Goal: Task Accomplishment & Management: Complete application form

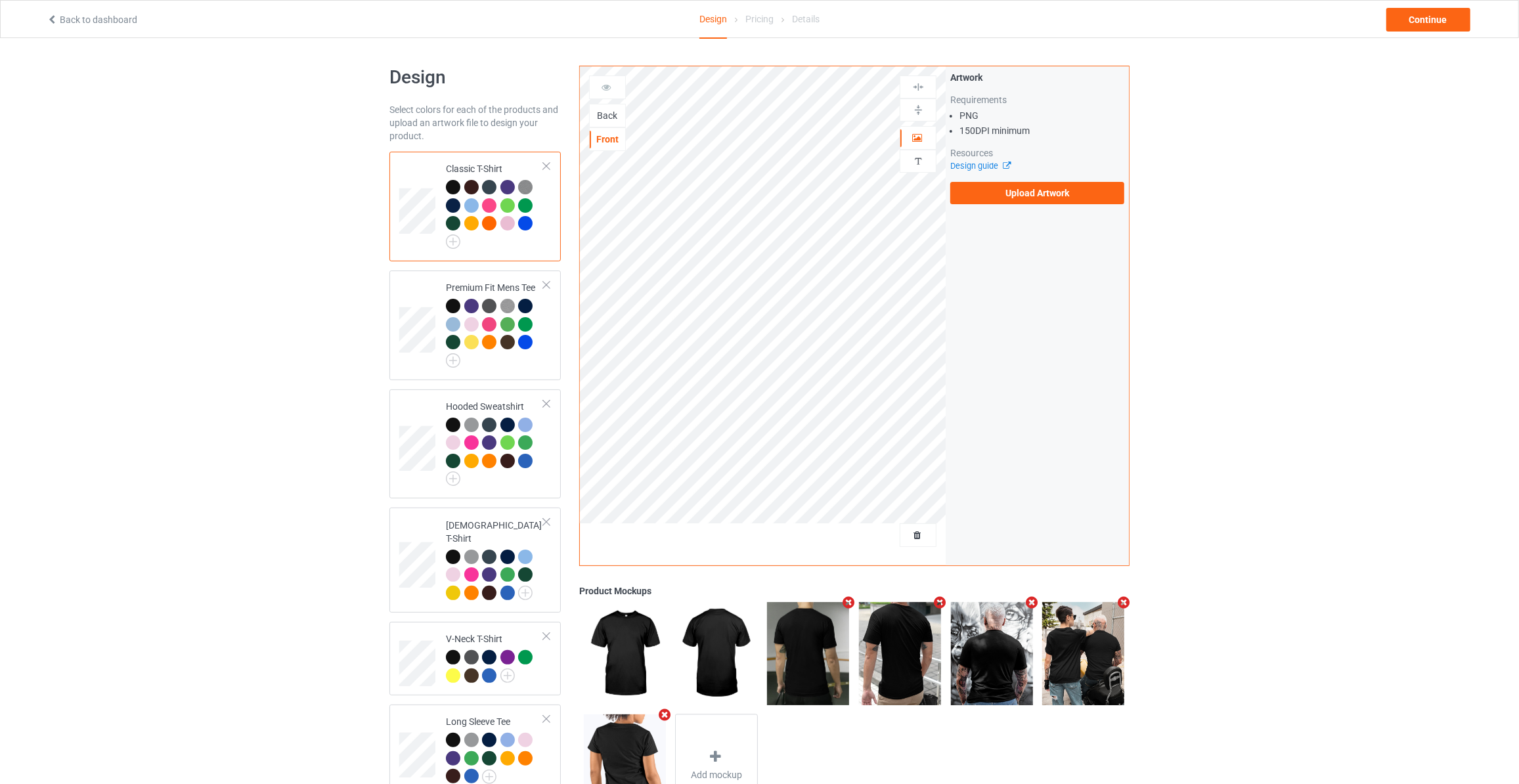
click at [611, 118] on div "Back" at bounding box center [607, 116] width 36 height 13
click at [993, 189] on label "Upload Artwork" at bounding box center [1037, 193] width 174 height 22
click at [0, 0] on input "Upload Artwork" at bounding box center [0, 0] width 0 height 0
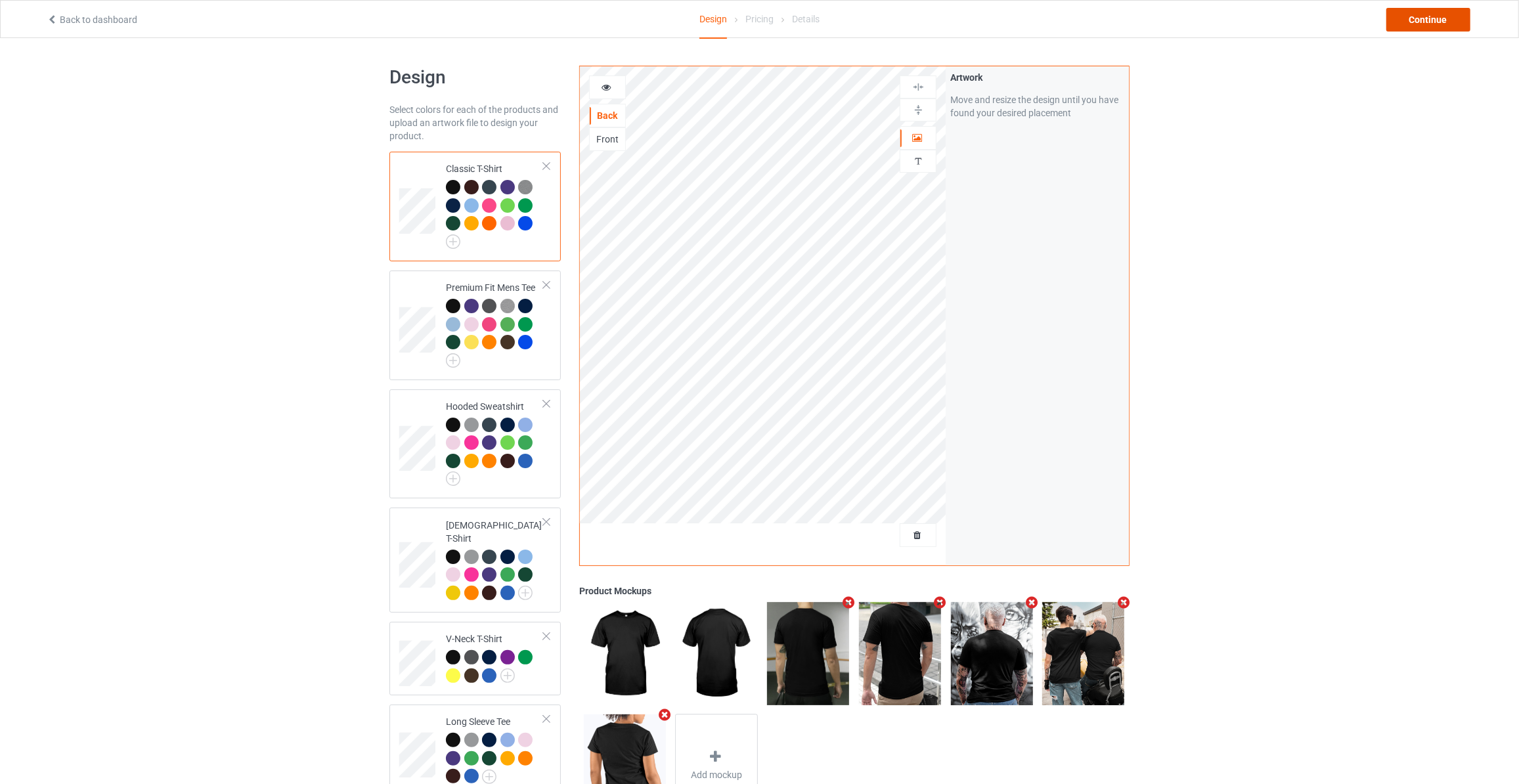
click at [1396, 25] on div "Continue" at bounding box center [1428, 20] width 84 height 24
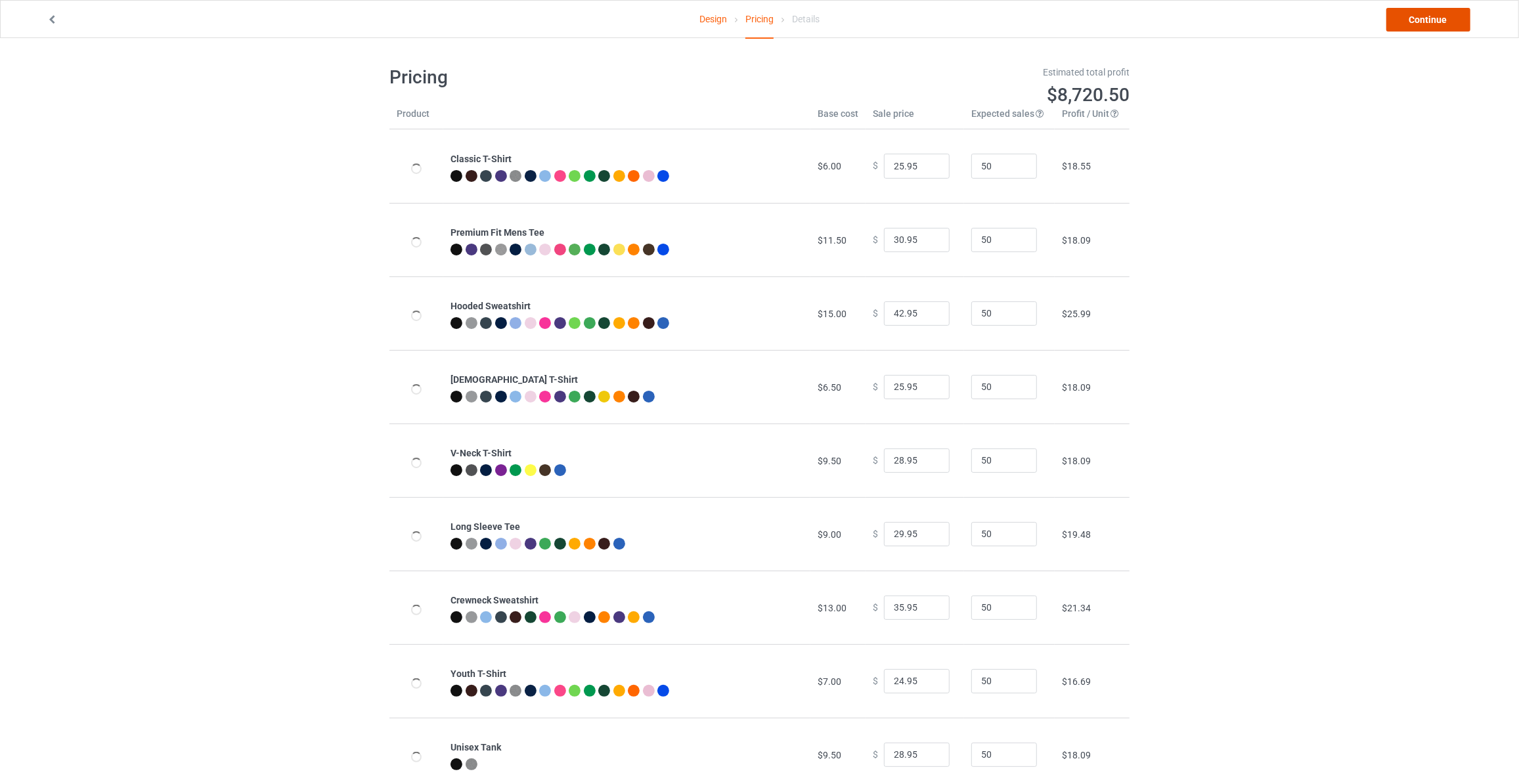
click at [1399, 25] on link "Continue" at bounding box center [1428, 20] width 84 height 24
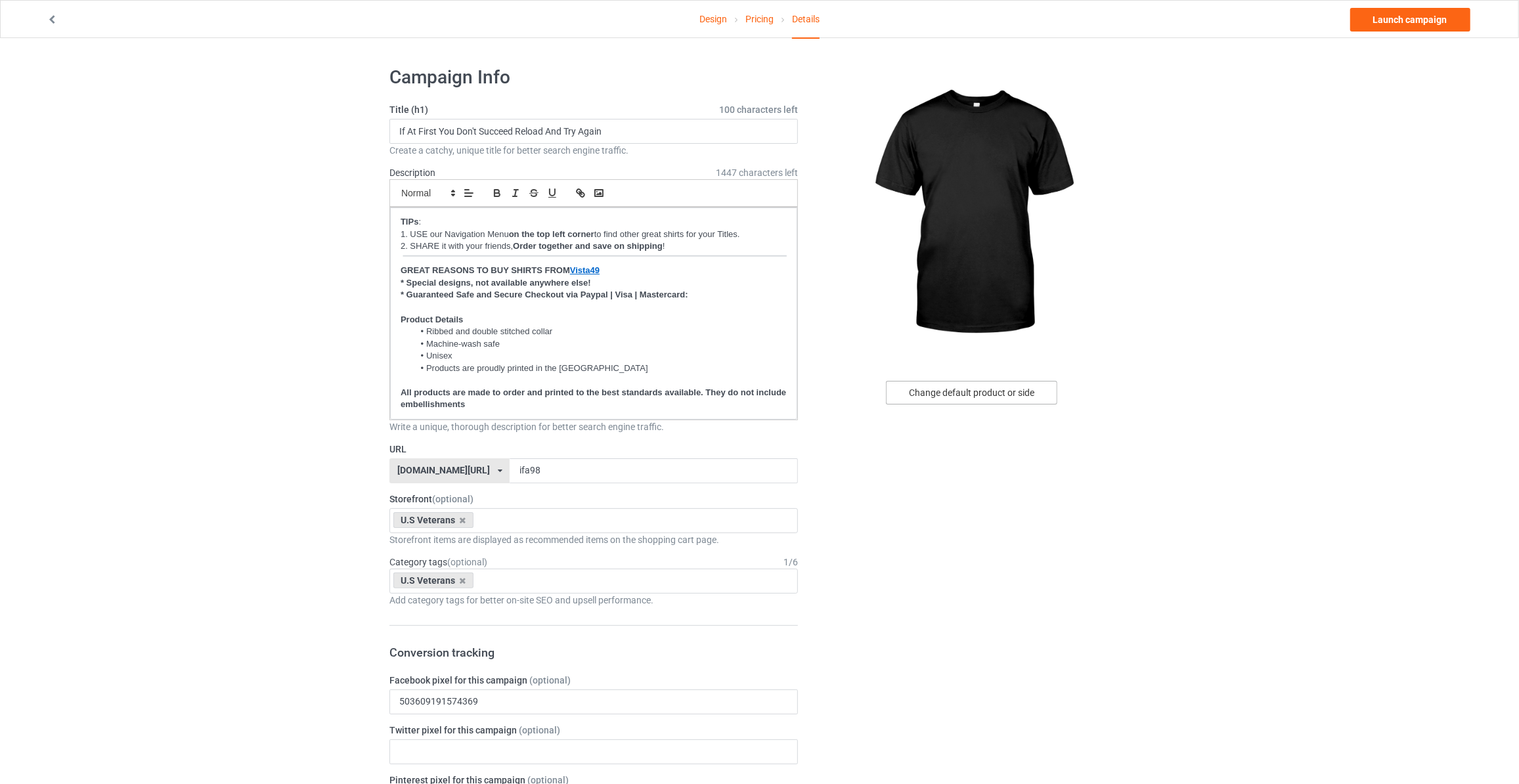
click at [969, 395] on div "Change default product or side" at bounding box center [972, 392] width 172 height 24
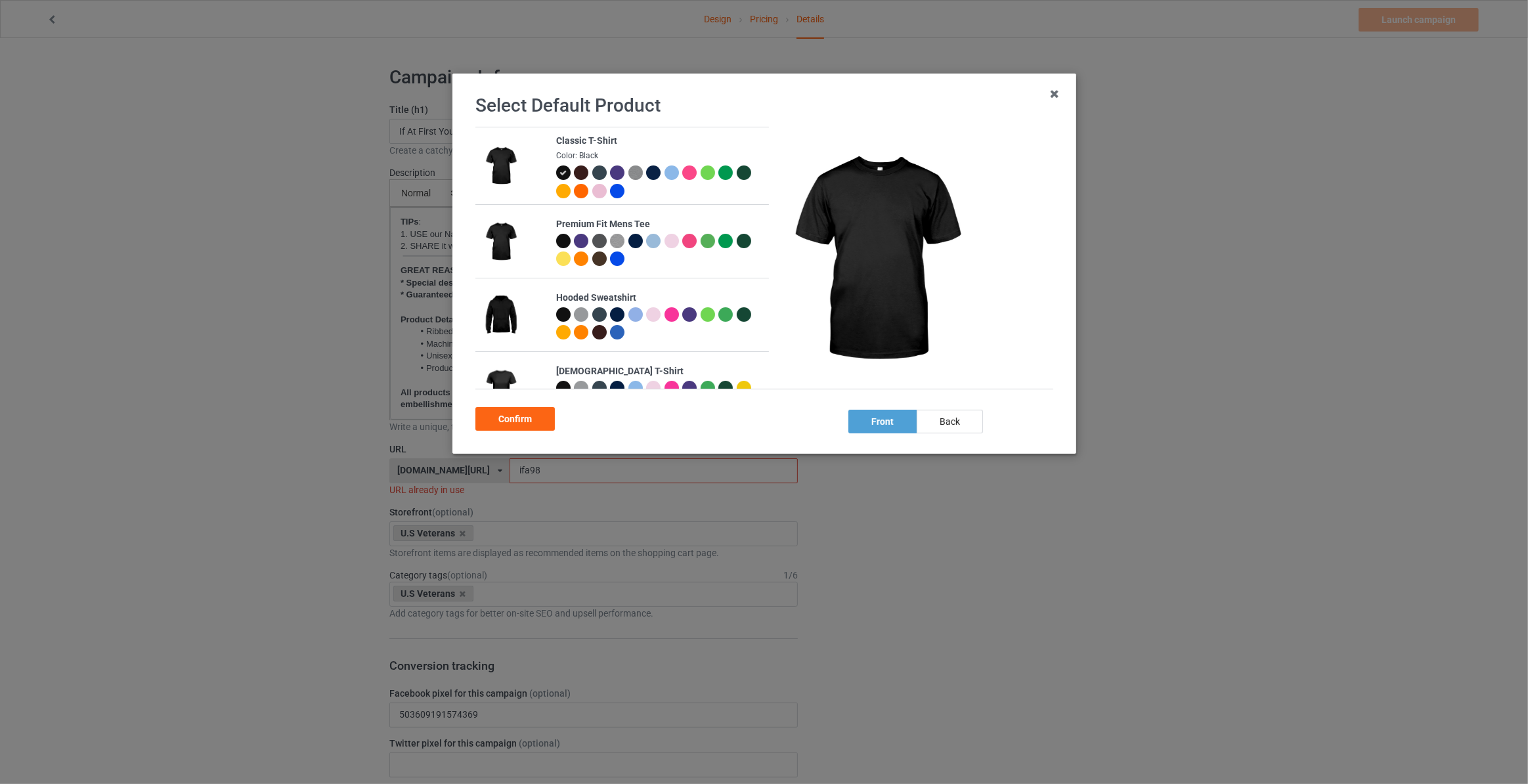
click at [951, 419] on div "back" at bounding box center [949, 421] width 66 height 24
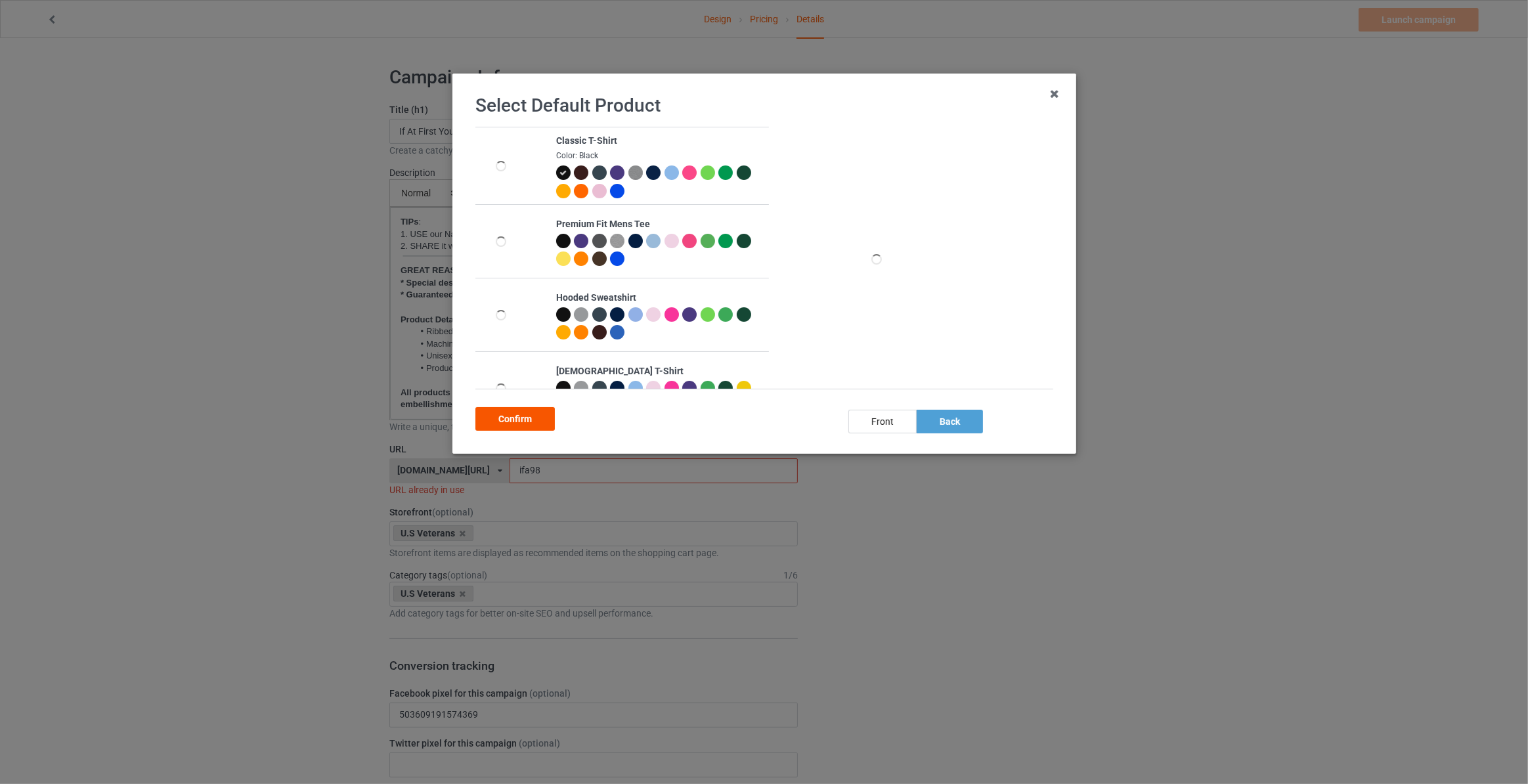
click at [504, 418] on div "Confirm" at bounding box center [515, 419] width 80 height 24
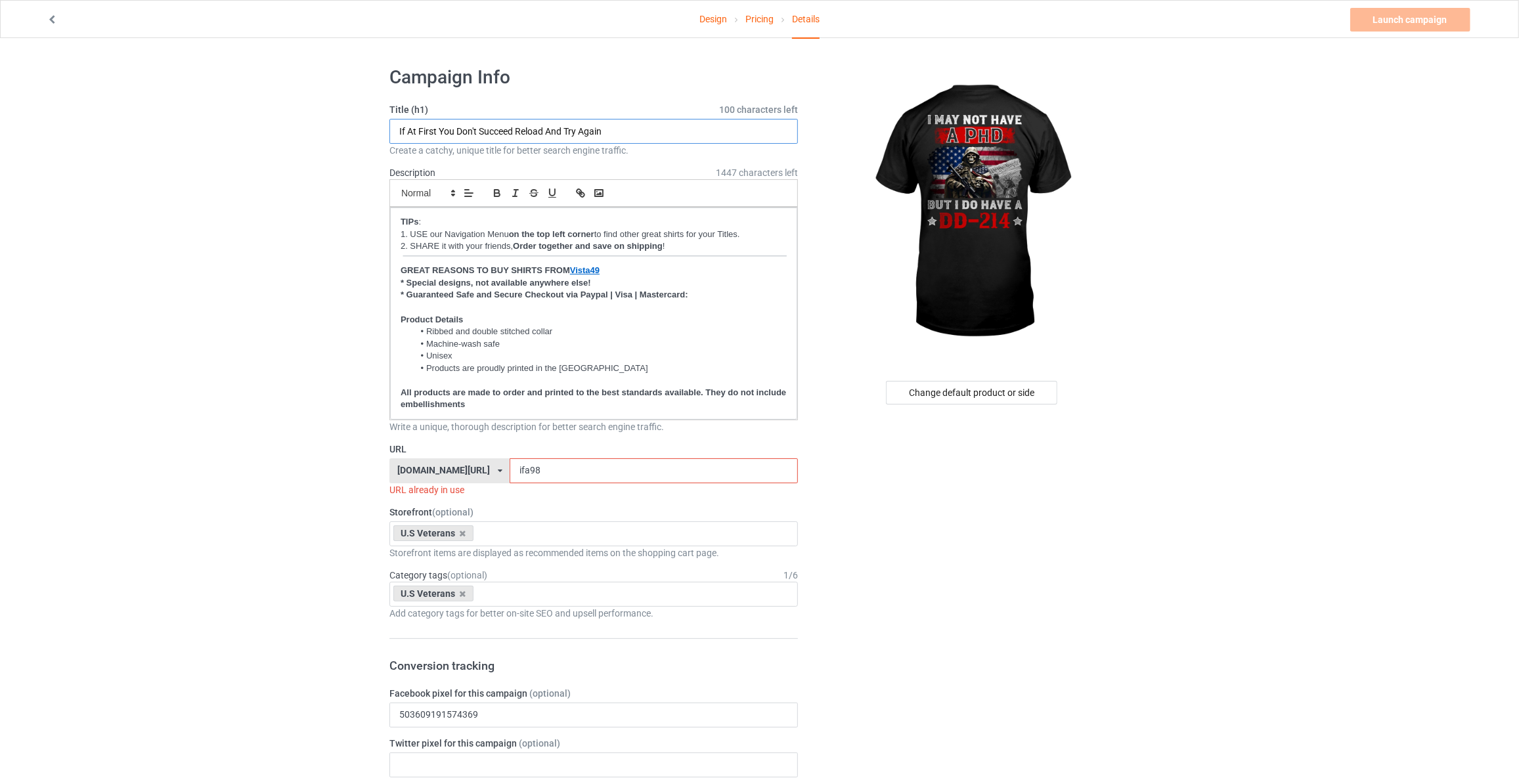
drag, startPoint x: 656, startPoint y: 134, endPoint x: -159, endPoint y: 86, distance: 816.4
click at [0, 86] on html "Design Pricing Details Launch campaign Invalid campaign URL Campaign Info Title…" at bounding box center [759, 392] width 1519 height 784
type input "I May Not Have A PhD But I Do Have A DD-214"
drag, startPoint x: 526, startPoint y: 465, endPoint x: 194, endPoint y: 459, distance: 332.1
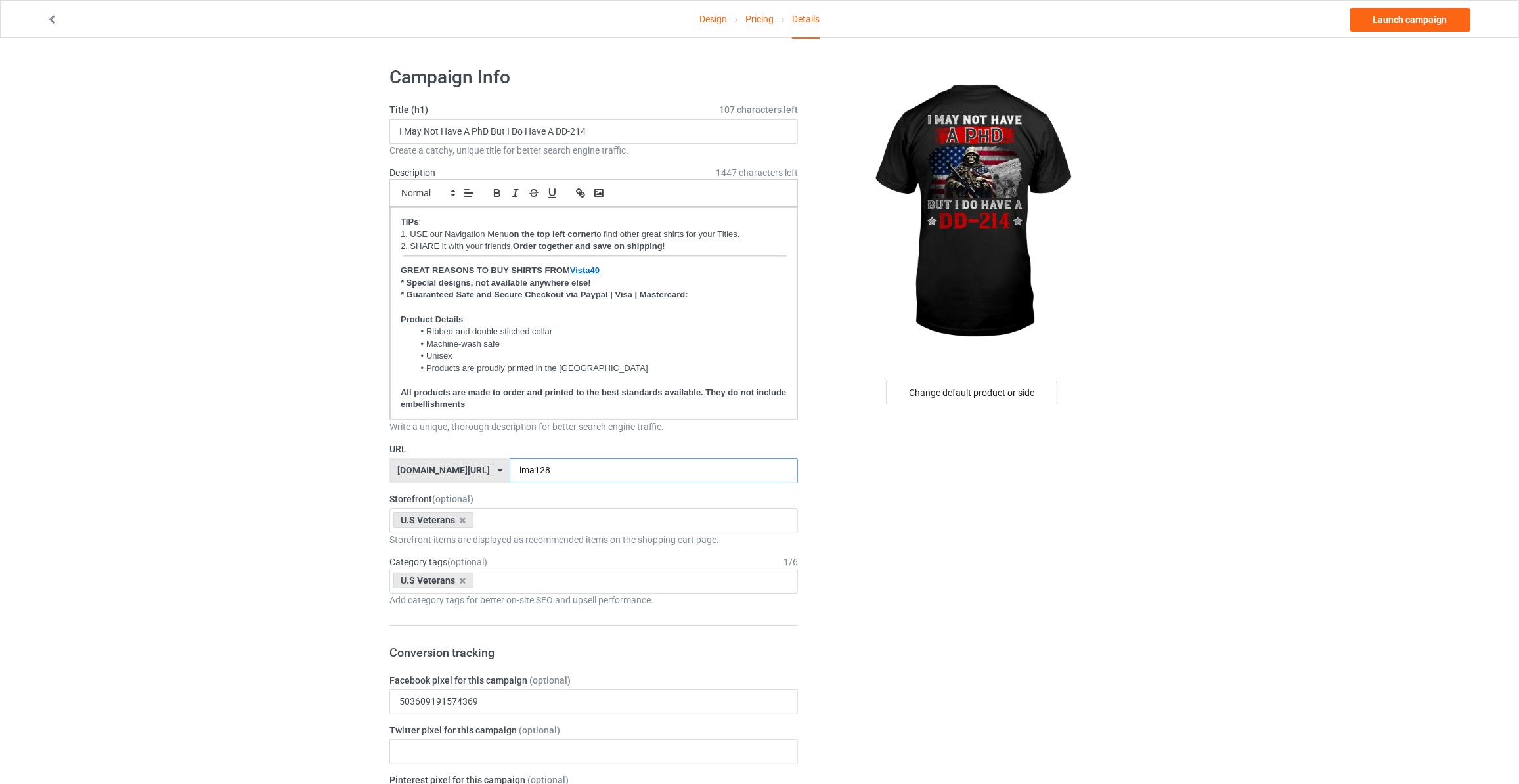
type input "ima128"
click at [1408, 19] on link "Launch campaign" at bounding box center [1410, 20] width 120 height 24
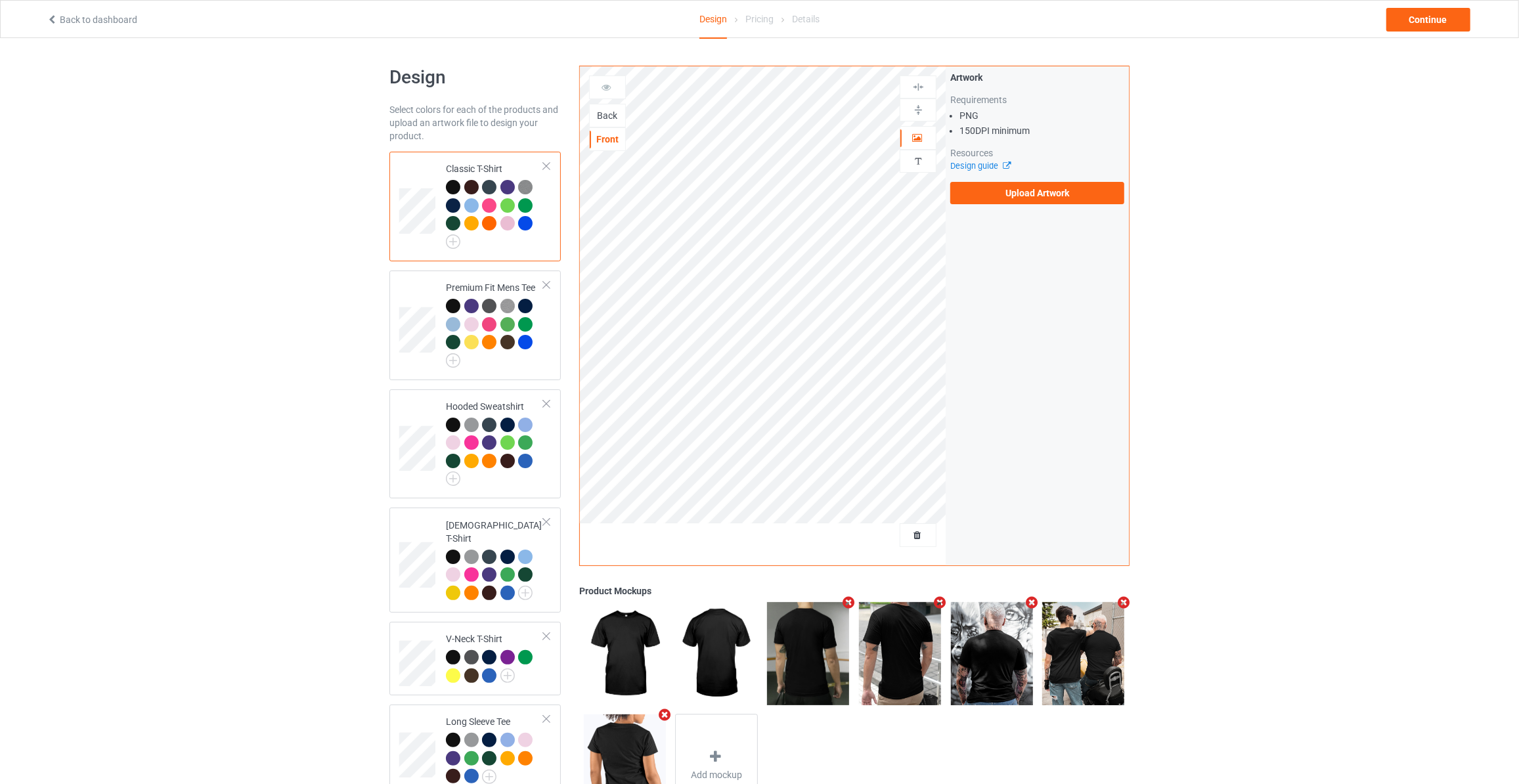
click at [607, 117] on div "Back" at bounding box center [607, 116] width 36 height 13
click at [1005, 200] on label "Upload Artwork" at bounding box center [1037, 193] width 174 height 22
click at [0, 0] on input "Upload Artwork" at bounding box center [0, 0] width 0 height 0
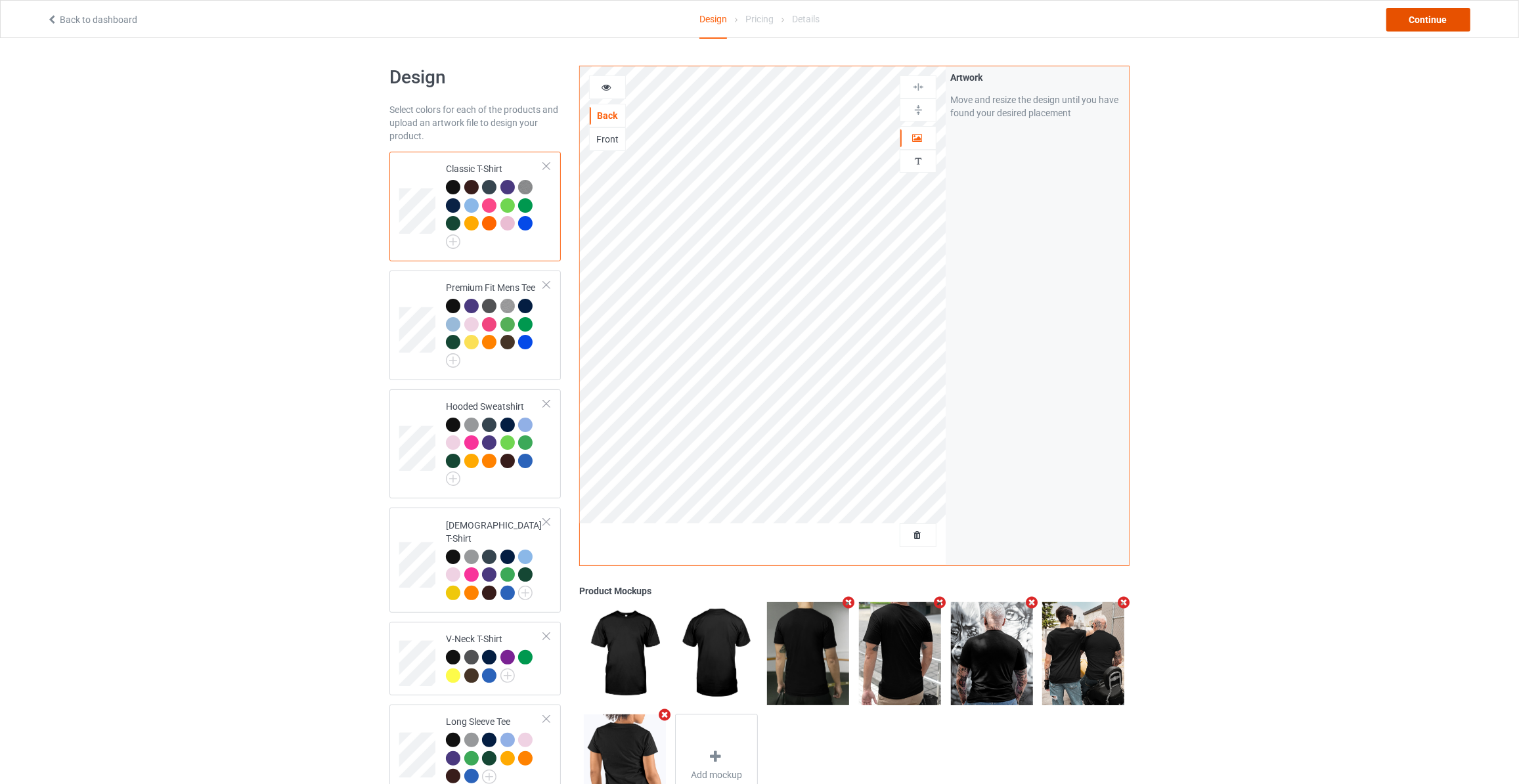
click at [1433, 20] on div "Continue" at bounding box center [1428, 20] width 84 height 24
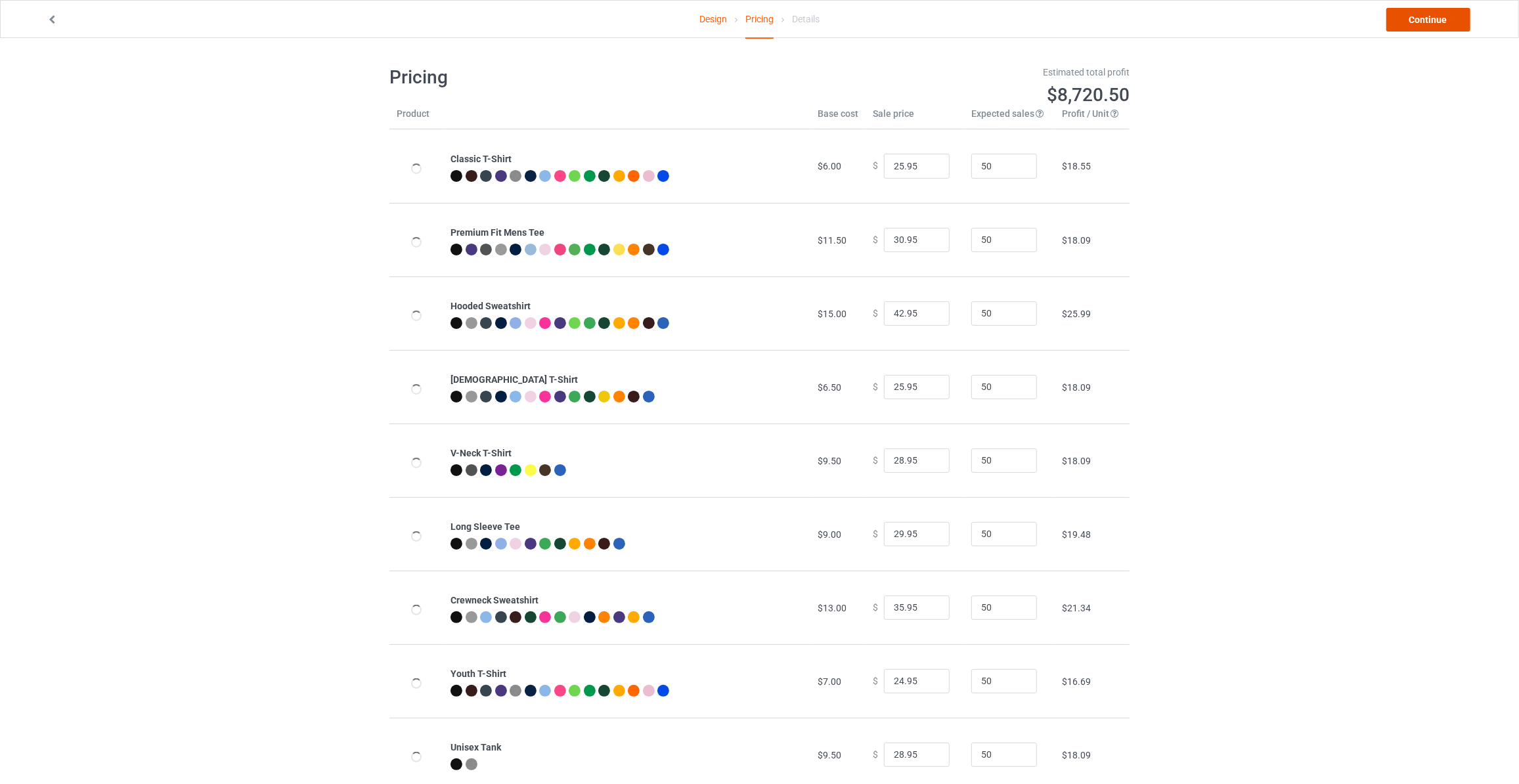
click at [1433, 20] on link "Continue" at bounding box center [1428, 20] width 84 height 24
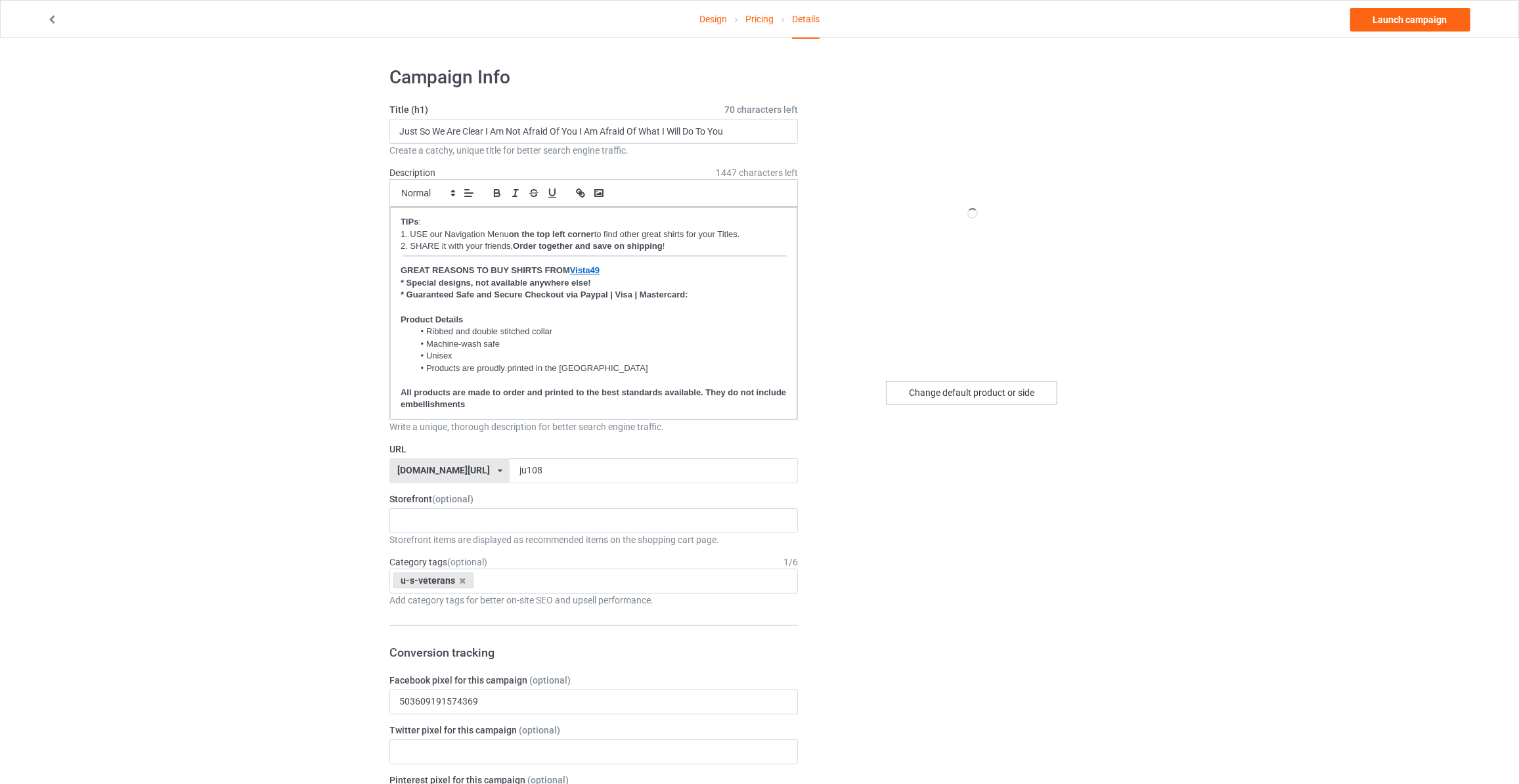
click at [944, 390] on div "Change default product or side" at bounding box center [972, 392] width 172 height 24
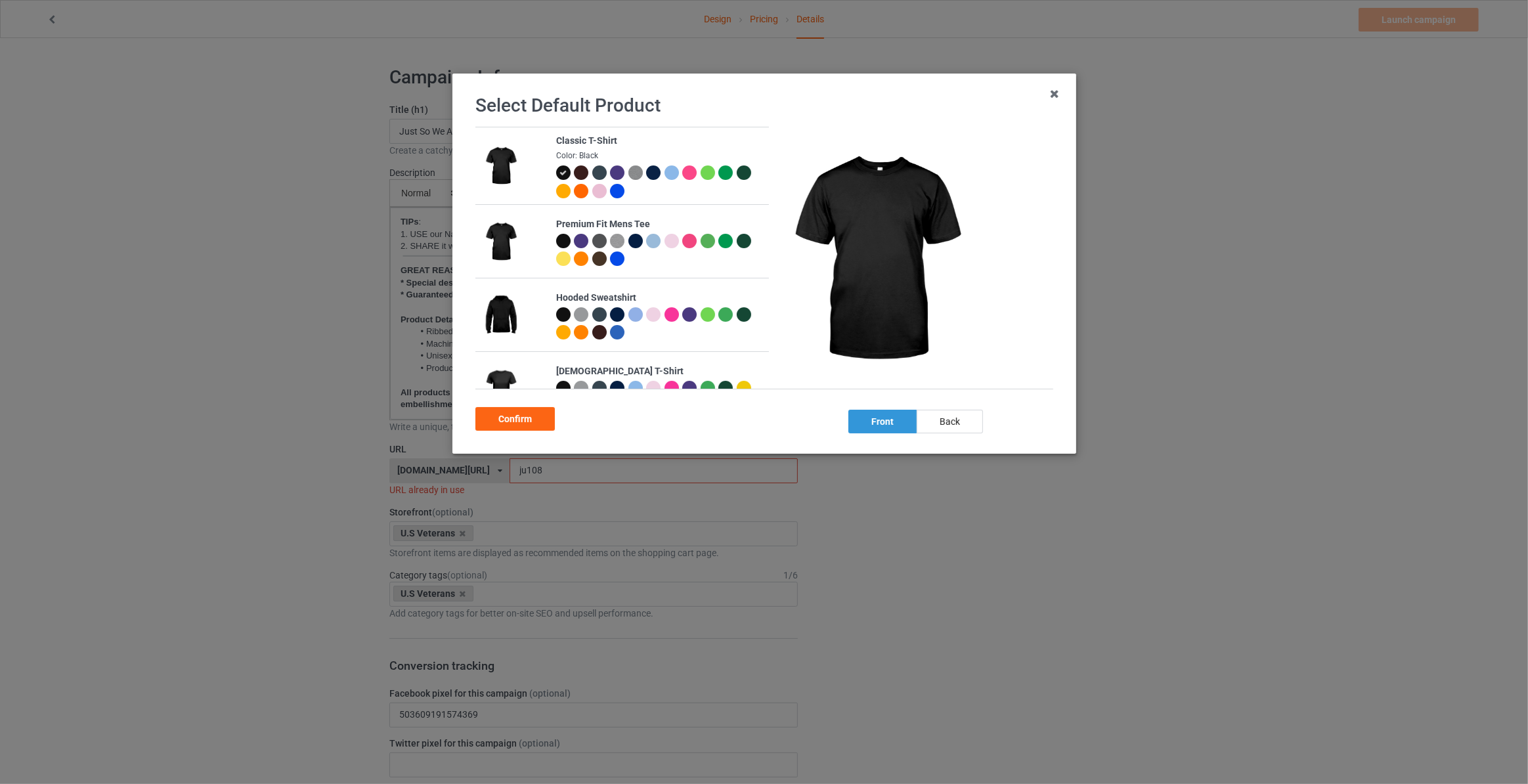
click at [936, 429] on div "back" at bounding box center [949, 421] width 66 height 24
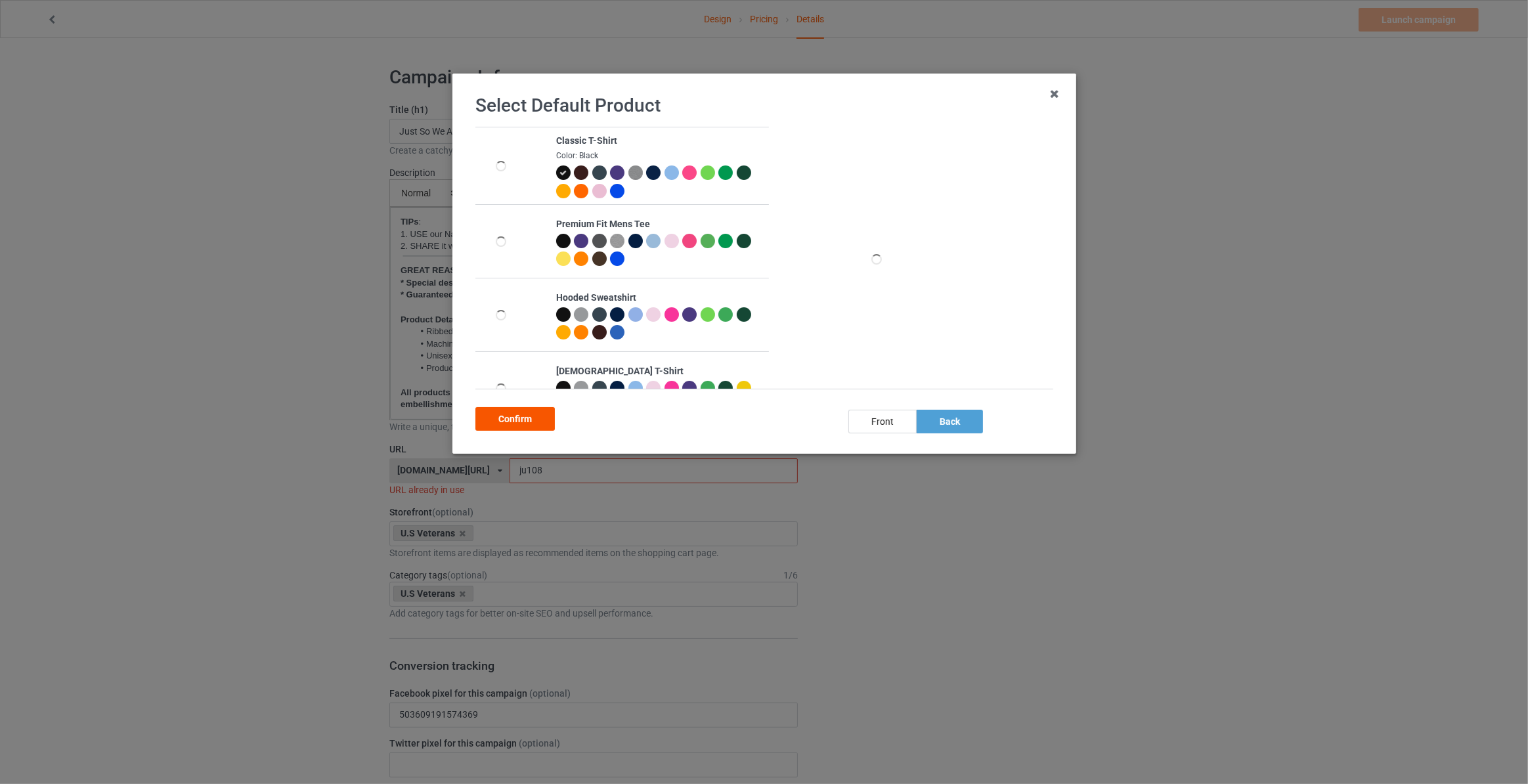
click at [505, 420] on div "Confirm" at bounding box center [515, 419] width 80 height 24
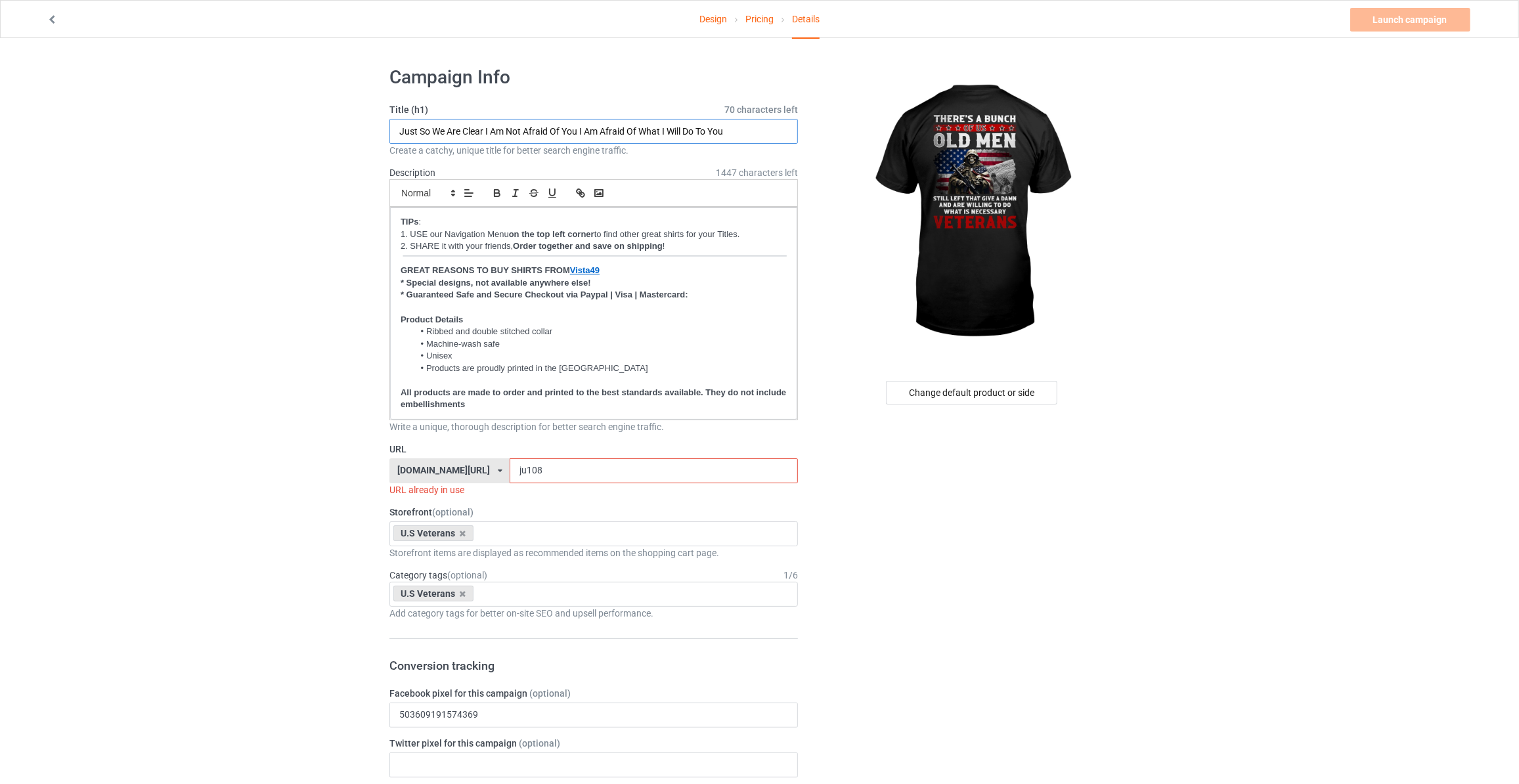
click at [658, 125] on input "Just So We Are Clear I Am Not Afraid Of You I Am Afraid Of What I Will Do To You" at bounding box center [593, 132] width 408 height 25
type input "There's A Bunch Of Us Old Men Still Left That Give A Damn And Are Willing To Do…"
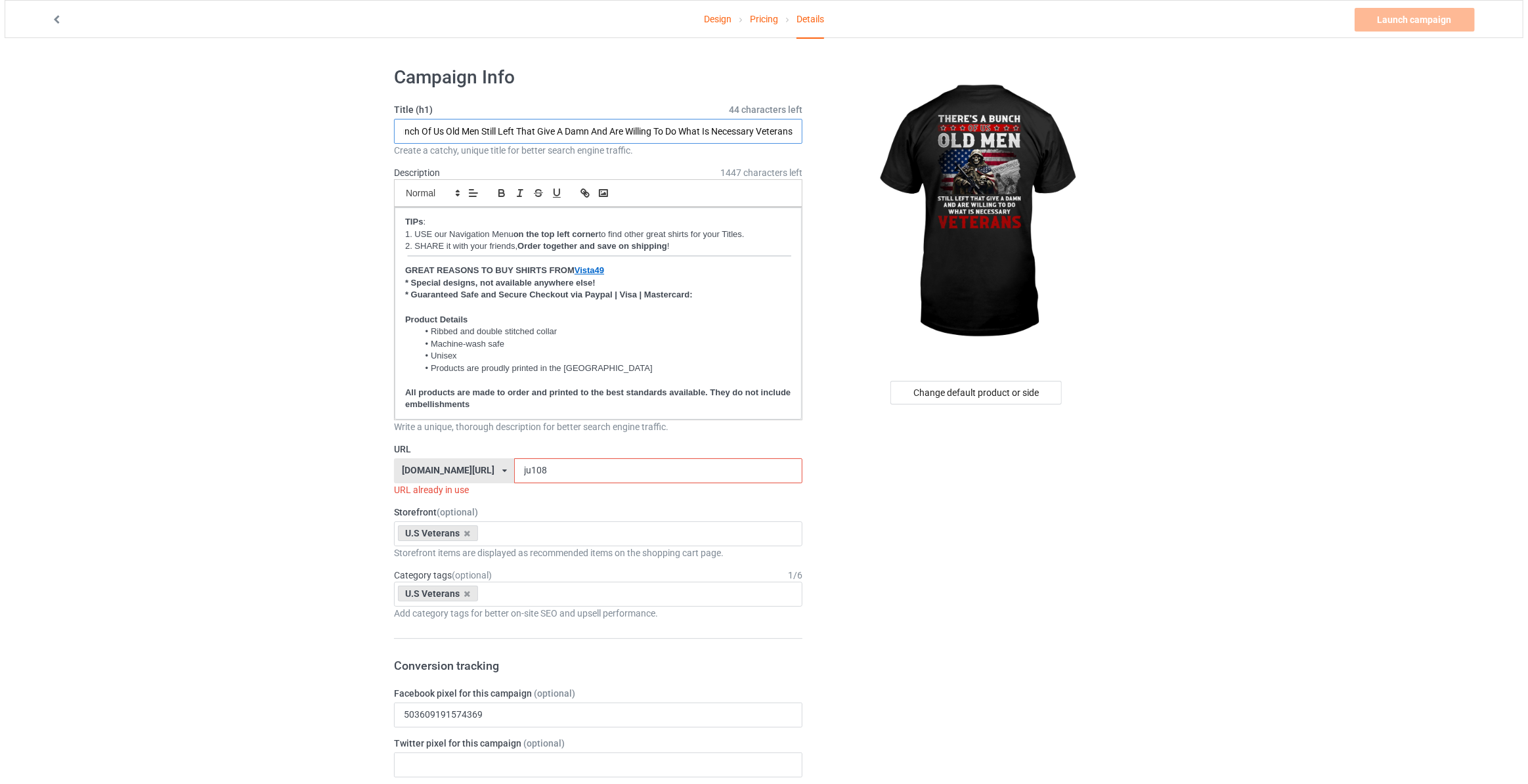
scroll to position [0, 0]
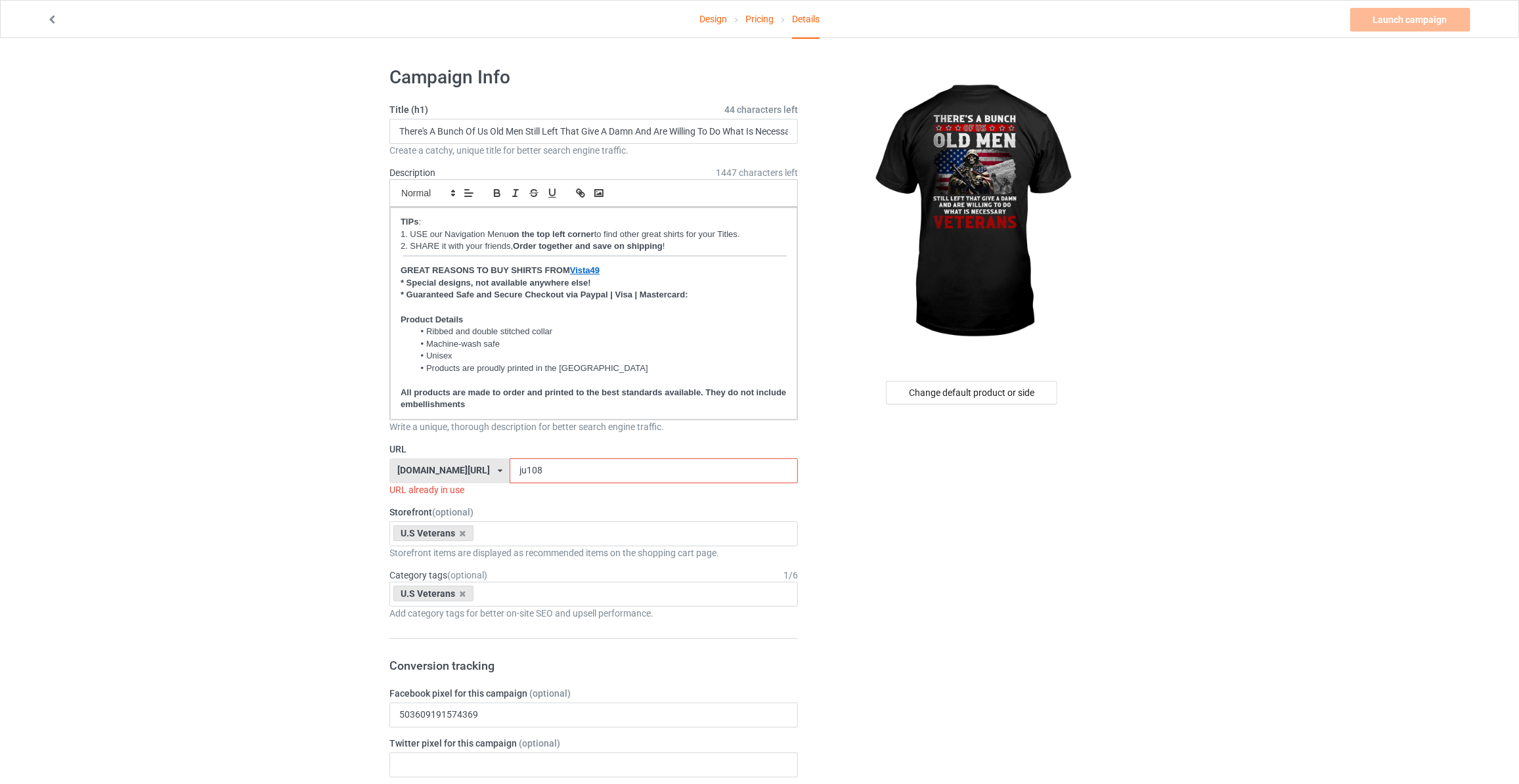
drag, startPoint x: 552, startPoint y: 471, endPoint x: 247, endPoint y: 442, distance: 306.4
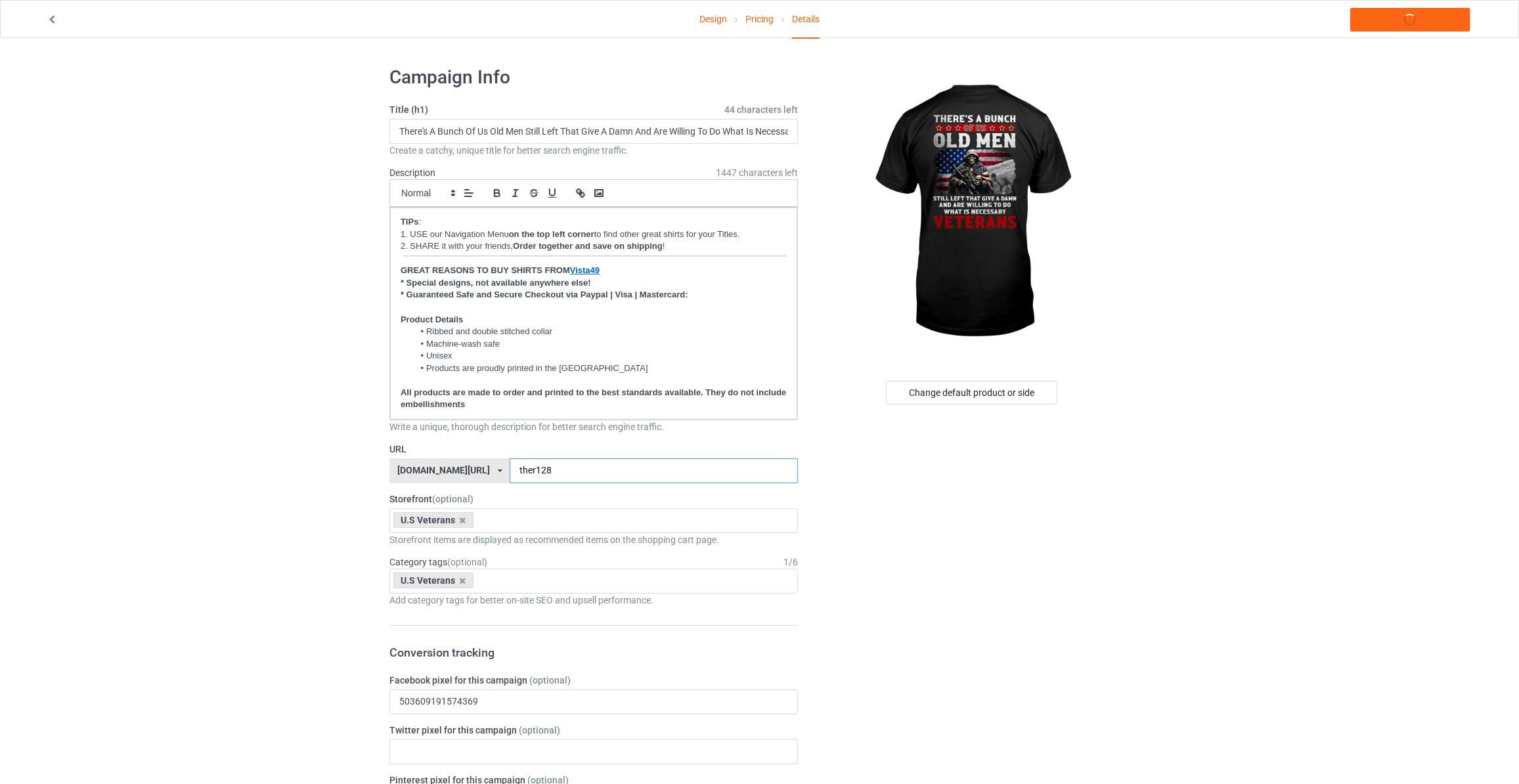
type input "ther128"
click at [1429, 22] on link "Launch campaign" at bounding box center [1410, 20] width 120 height 24
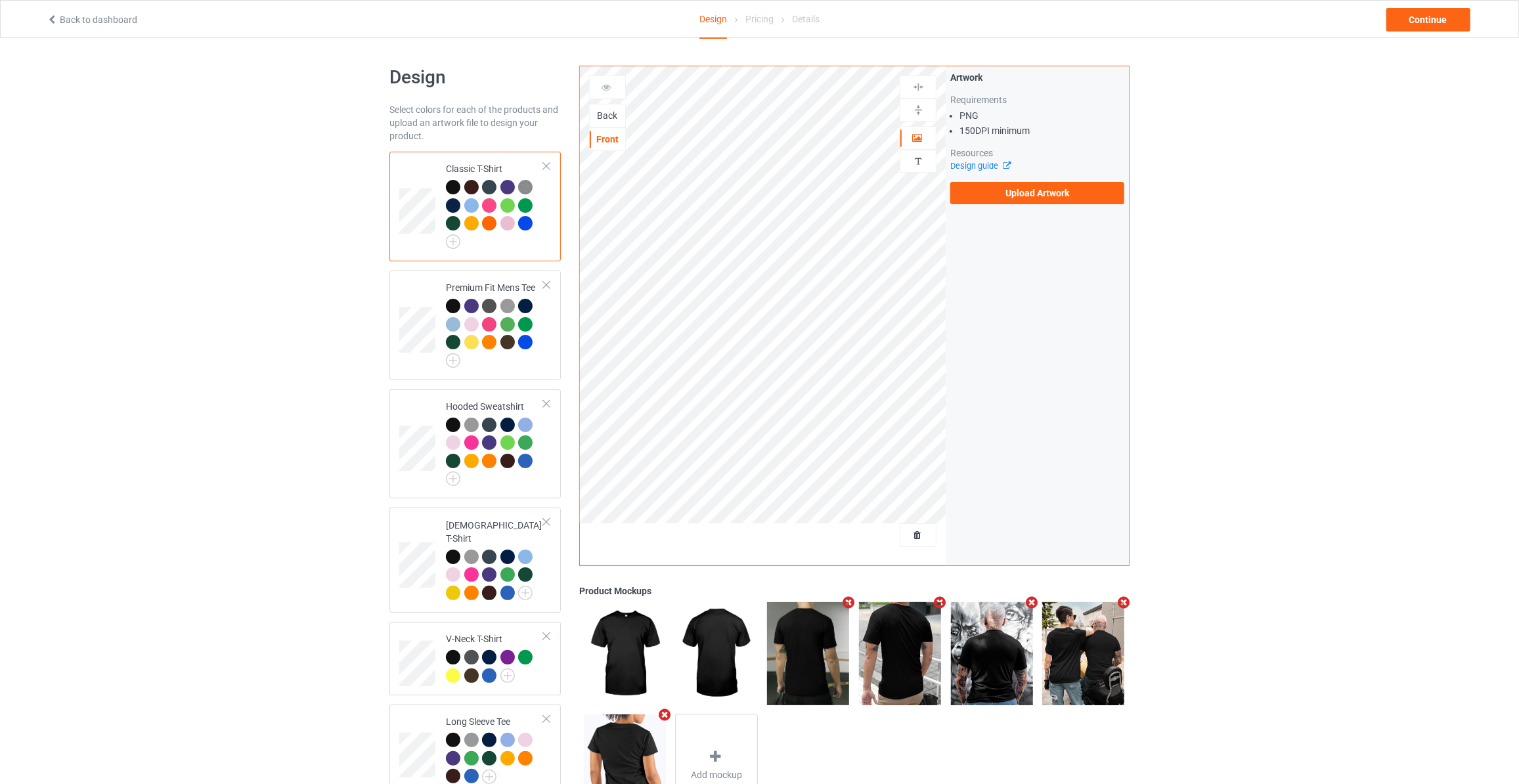
click at [609, 117] on div "Back" at bounding box center [607, 116] width 36 height 13
click at [1017, 188] on label "Upload Artwork" at bounding box center [1037, 193] width 174 height 22
click at [0, 0] on input "Upload Artwork" at bounding box center [0, 0] width 0 height 0
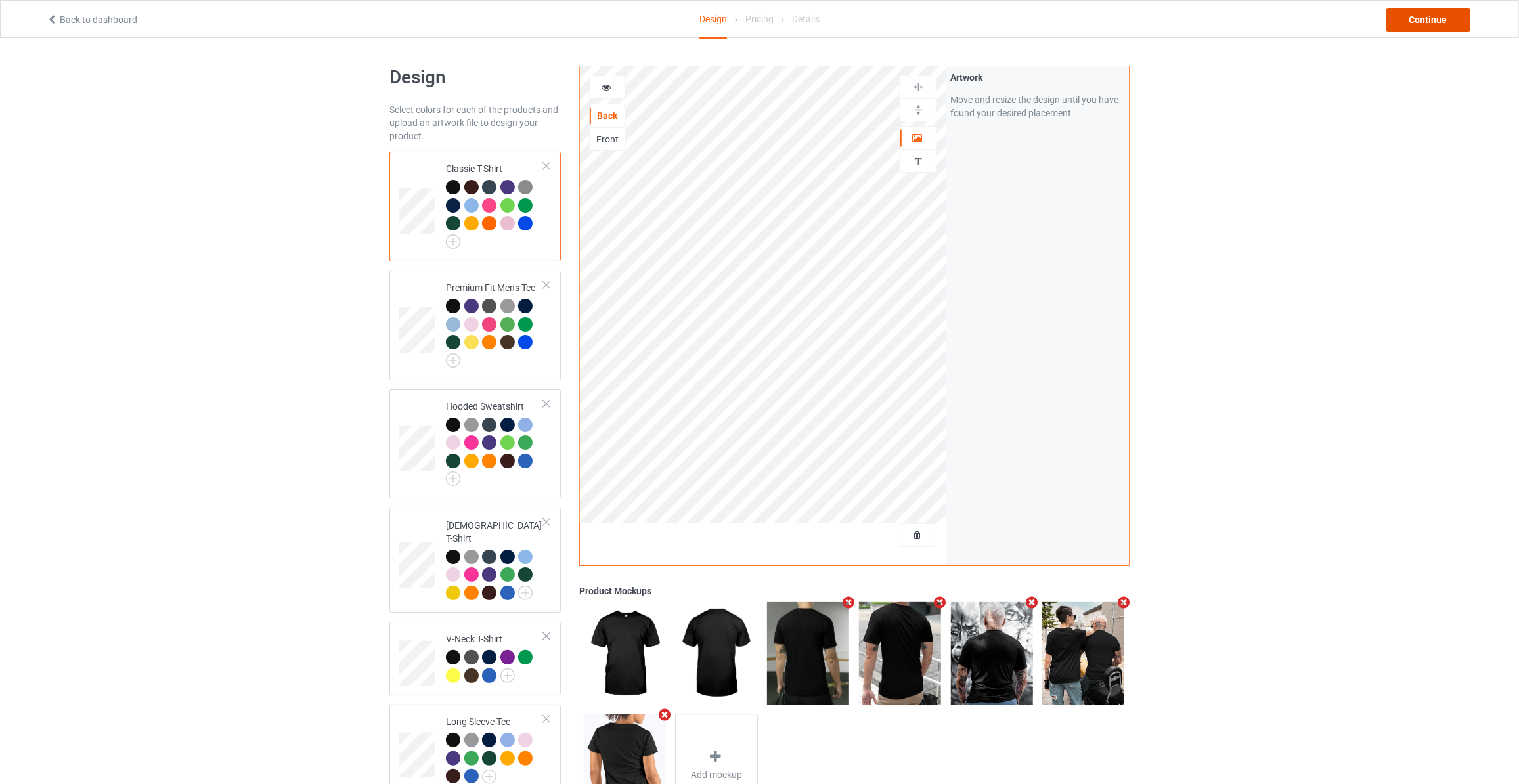
click at [1408, 16] on div "Continue" at bounding box center [1428, 20] width 84 height 24
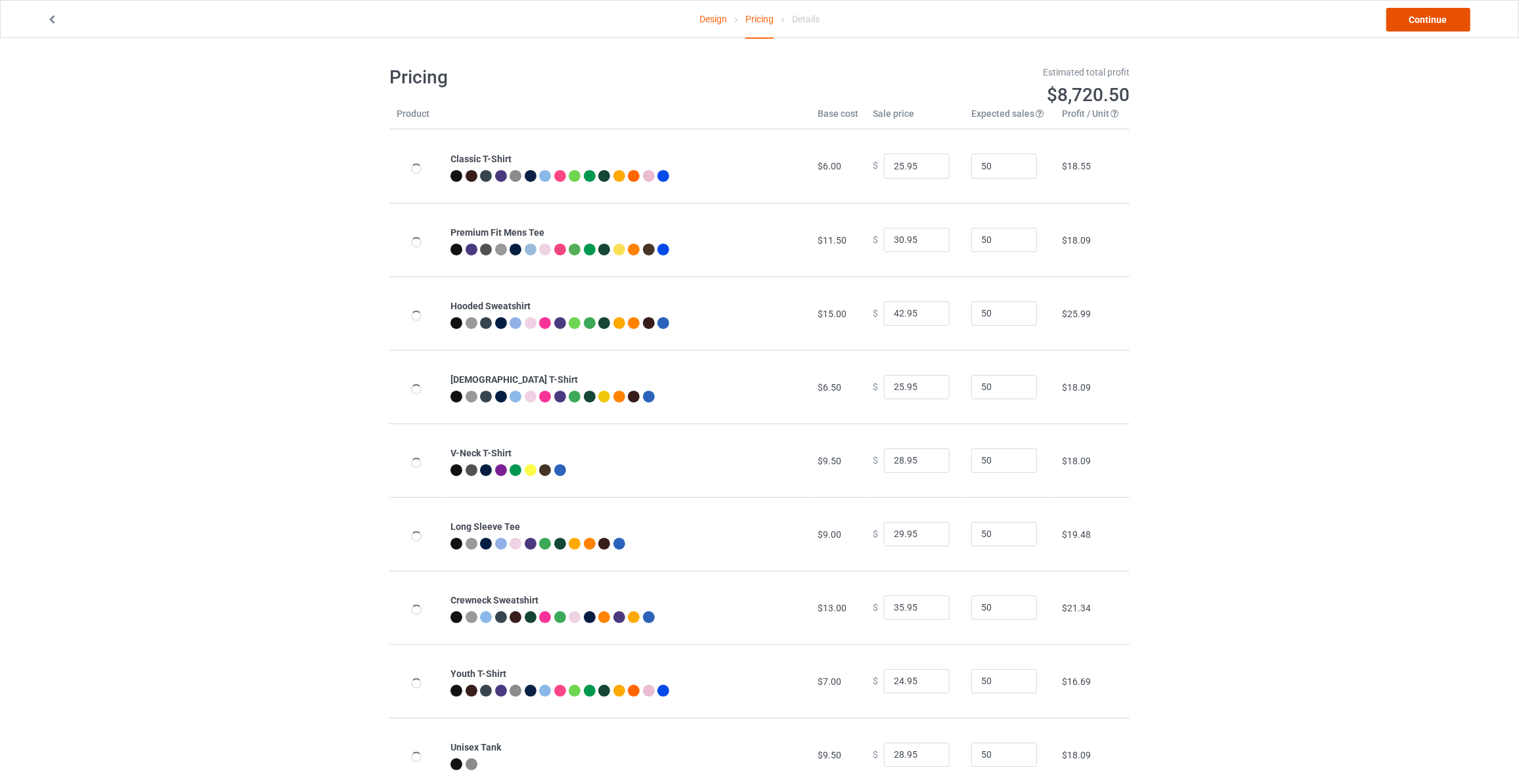
click at [1408, 16] on link "Continue" at bounding box center [1428, 20] width 84 height 24
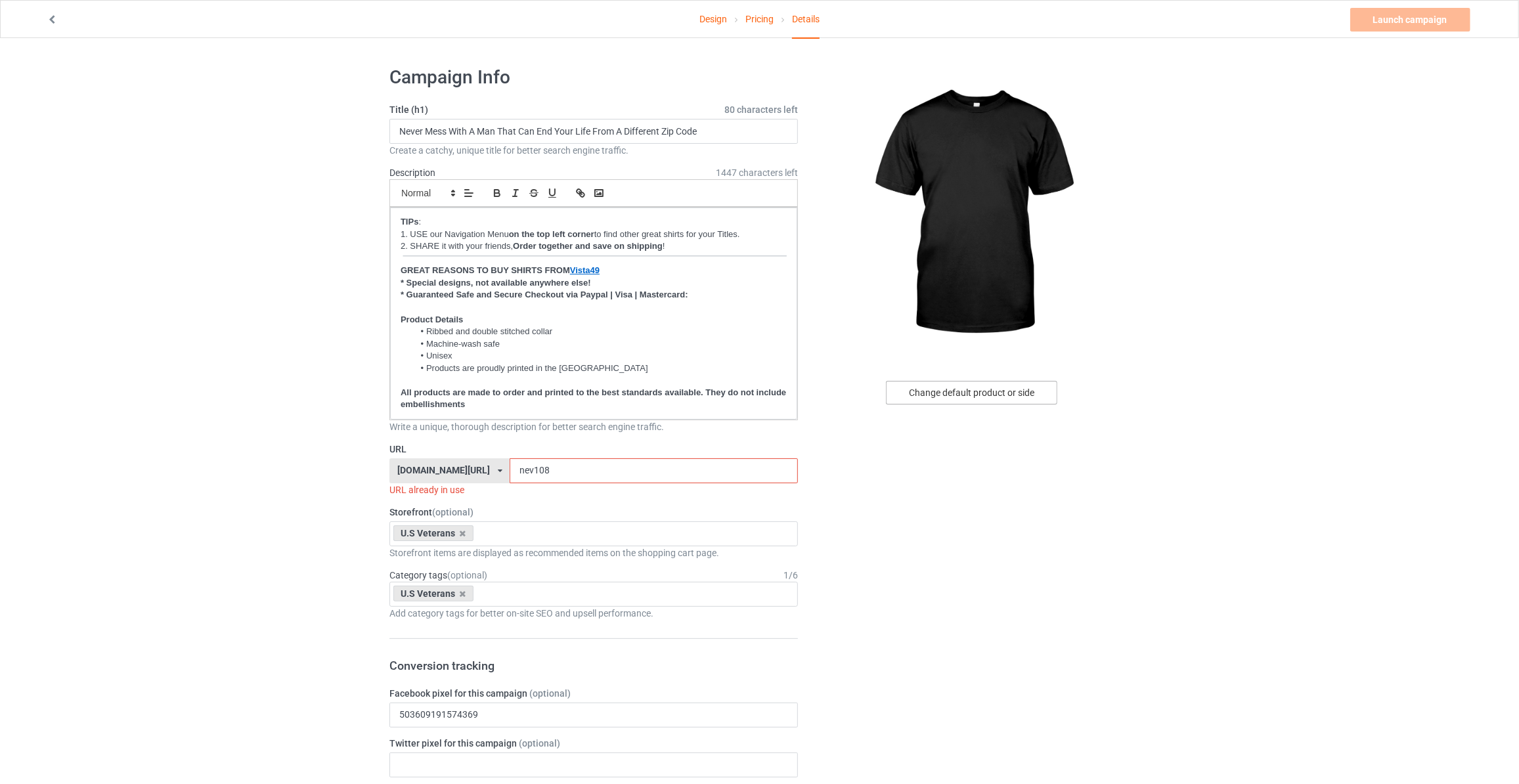
click at [916, 396] on div "Change default product or side" at bounding box center [972, 392] width 172 height 24
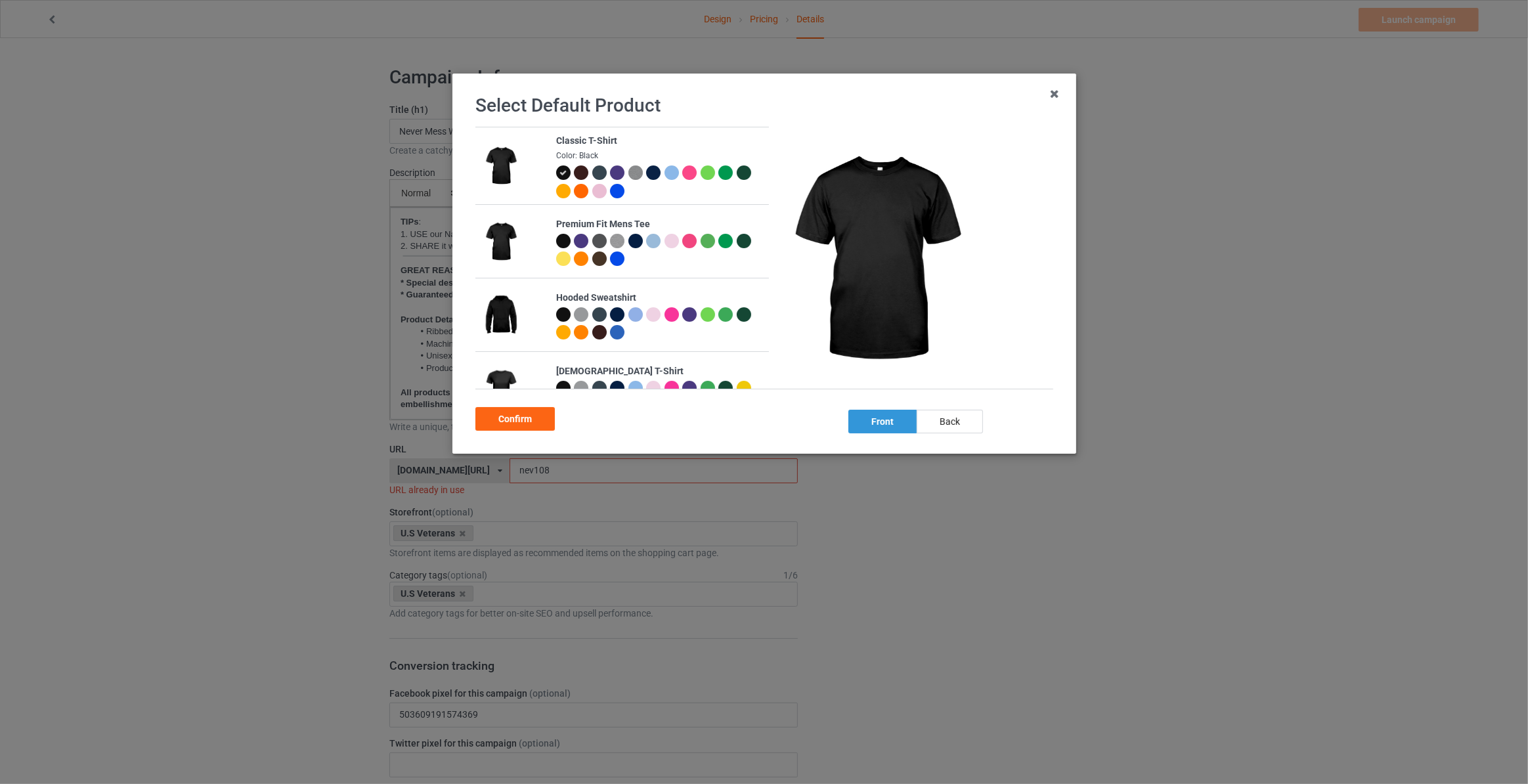
click at [933, 421] on div "back" at bounding box center [949, 421] width 66 height 24
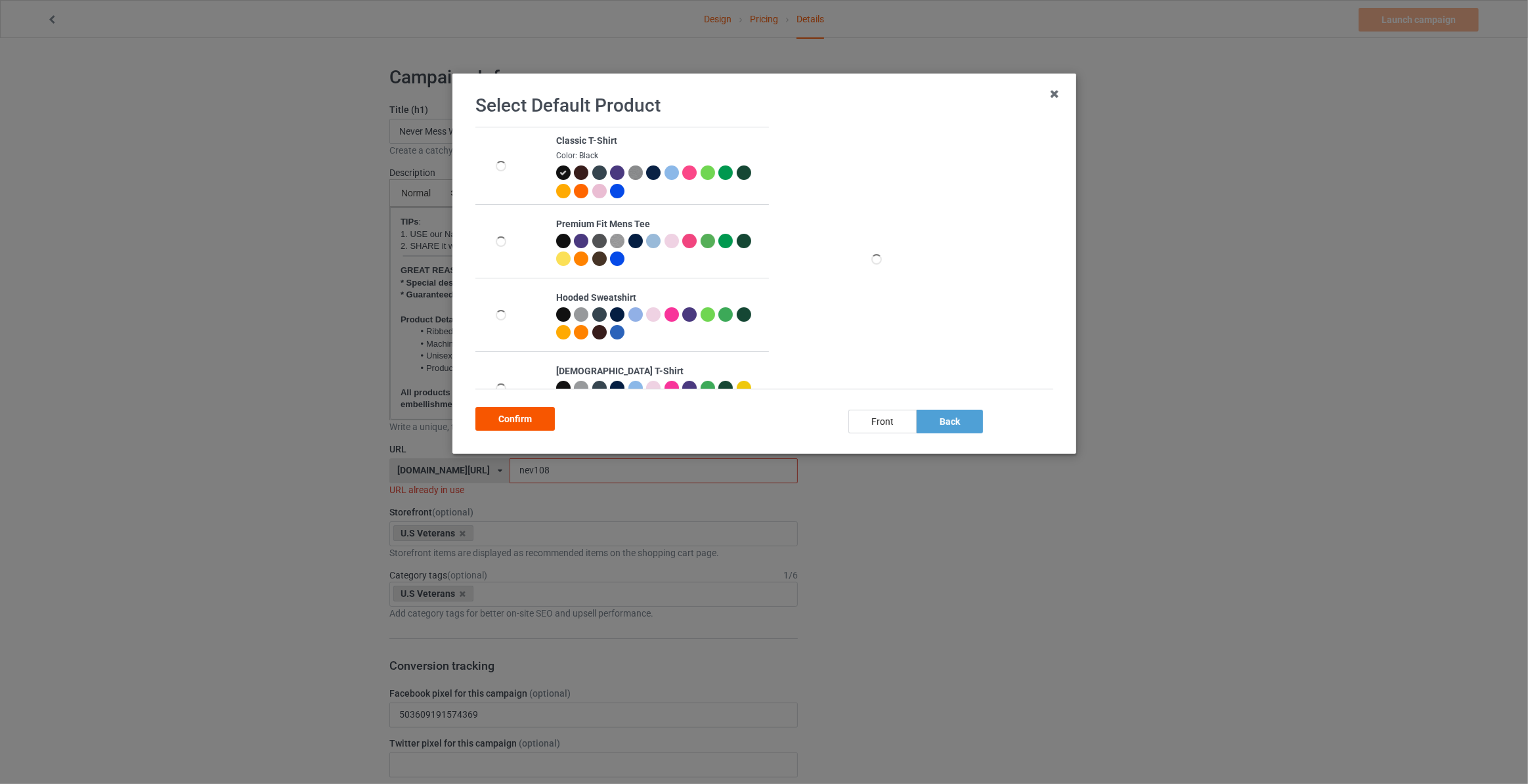
click at [503, 424] on div "Confirm" at bounding box center [515, 419] width 80 height 24
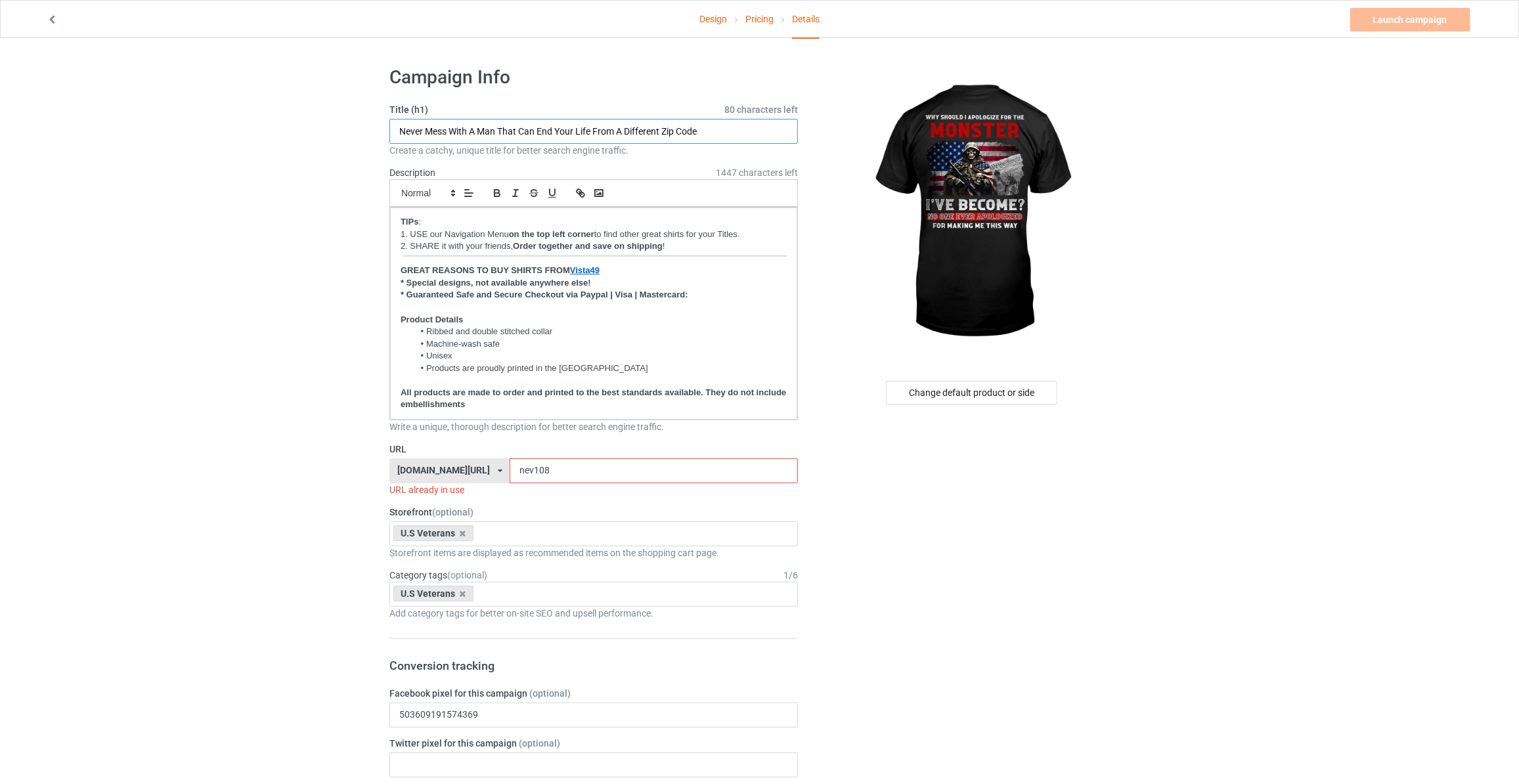
click at [552, 120] on input "Never Mess With A Man That Can End Your Life From A Different Zip Code" at bounding box center [593, 132] width 408 height 25
type input "Why Should I Apologize For The Monster I've Become No One Ever Apologized For M…"
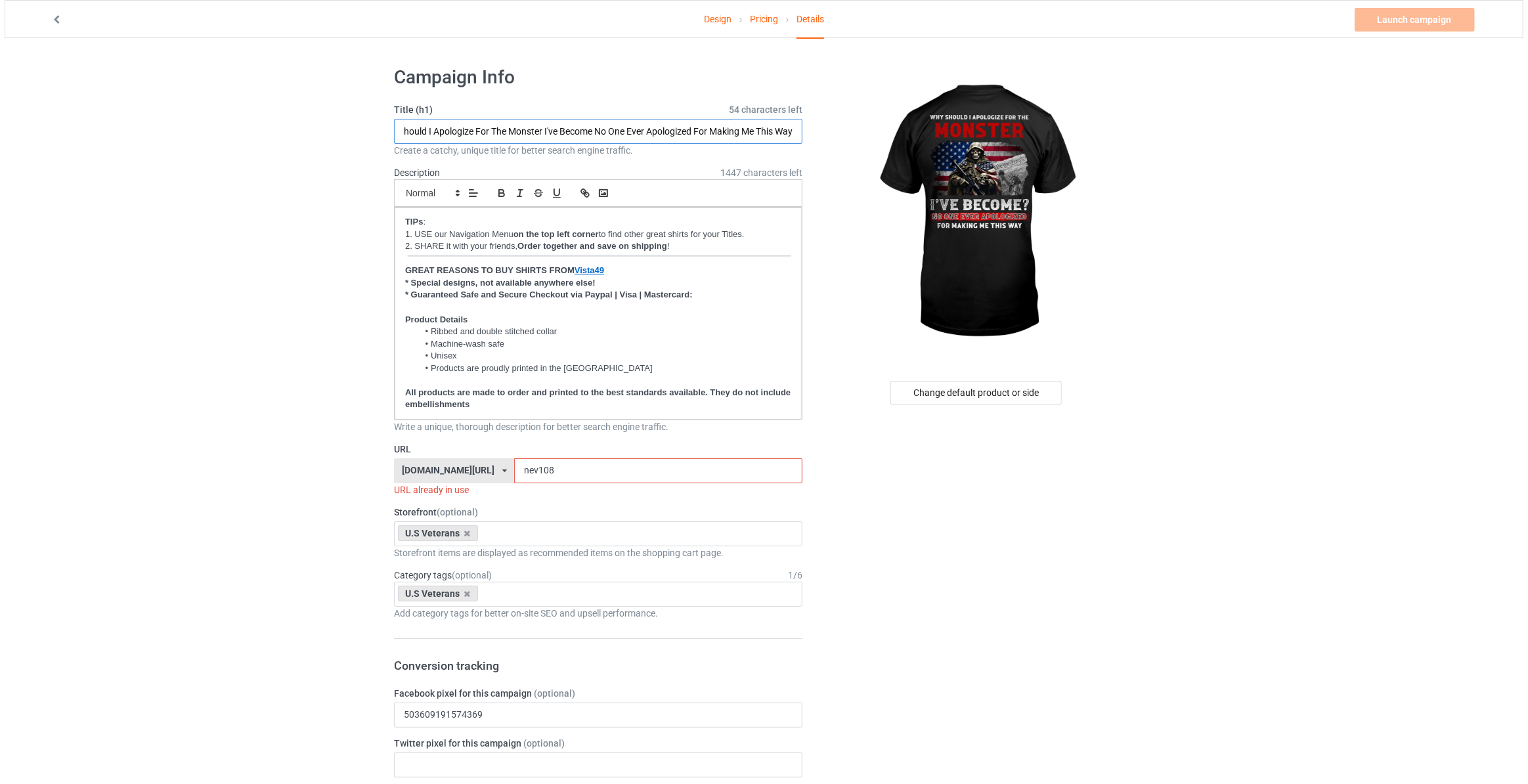
scroll to position [0, 0]
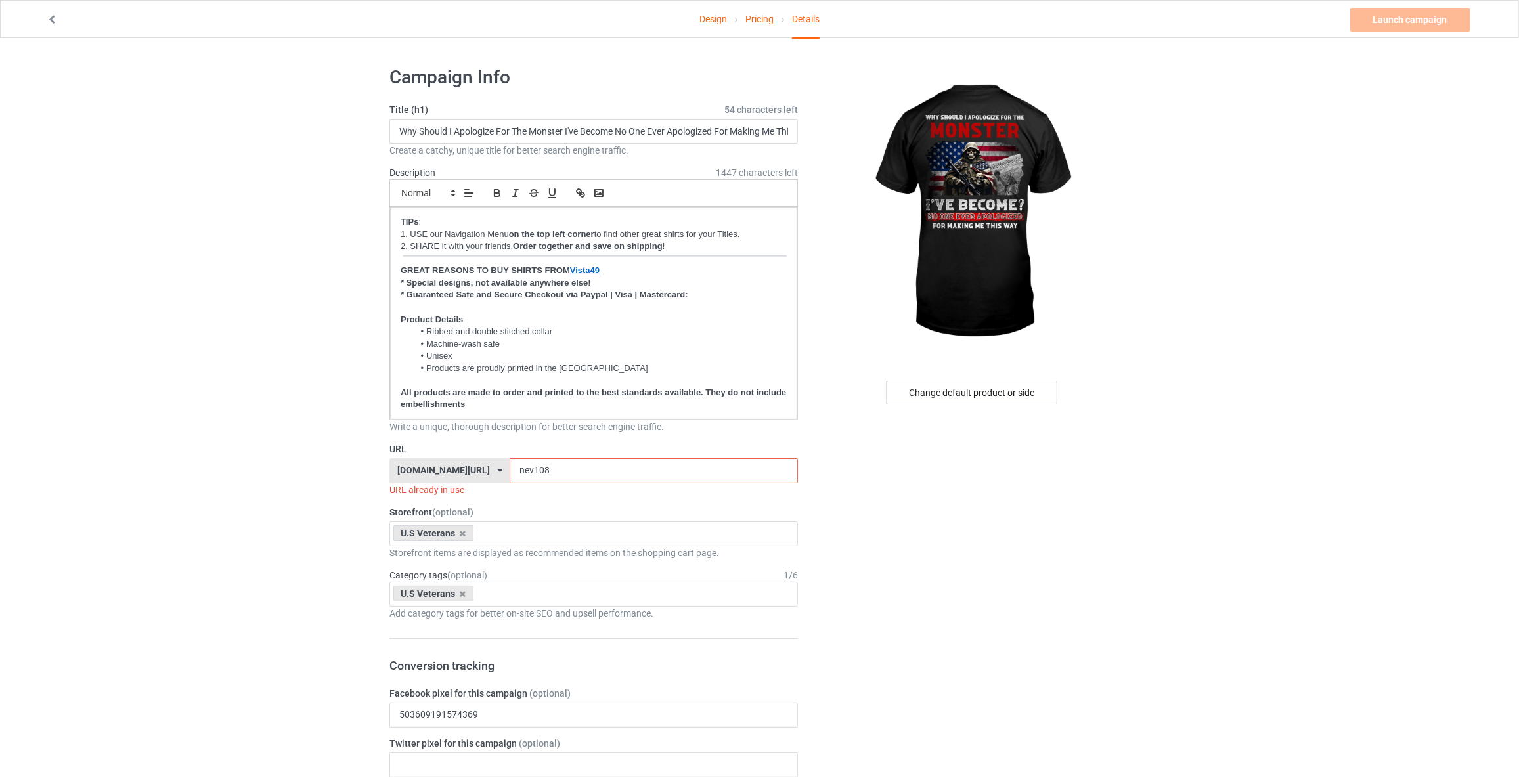
drag, startPoint x: 515, startPoint y: 464, endPoint x: 199, endPoint y: 442, distance: 316.8
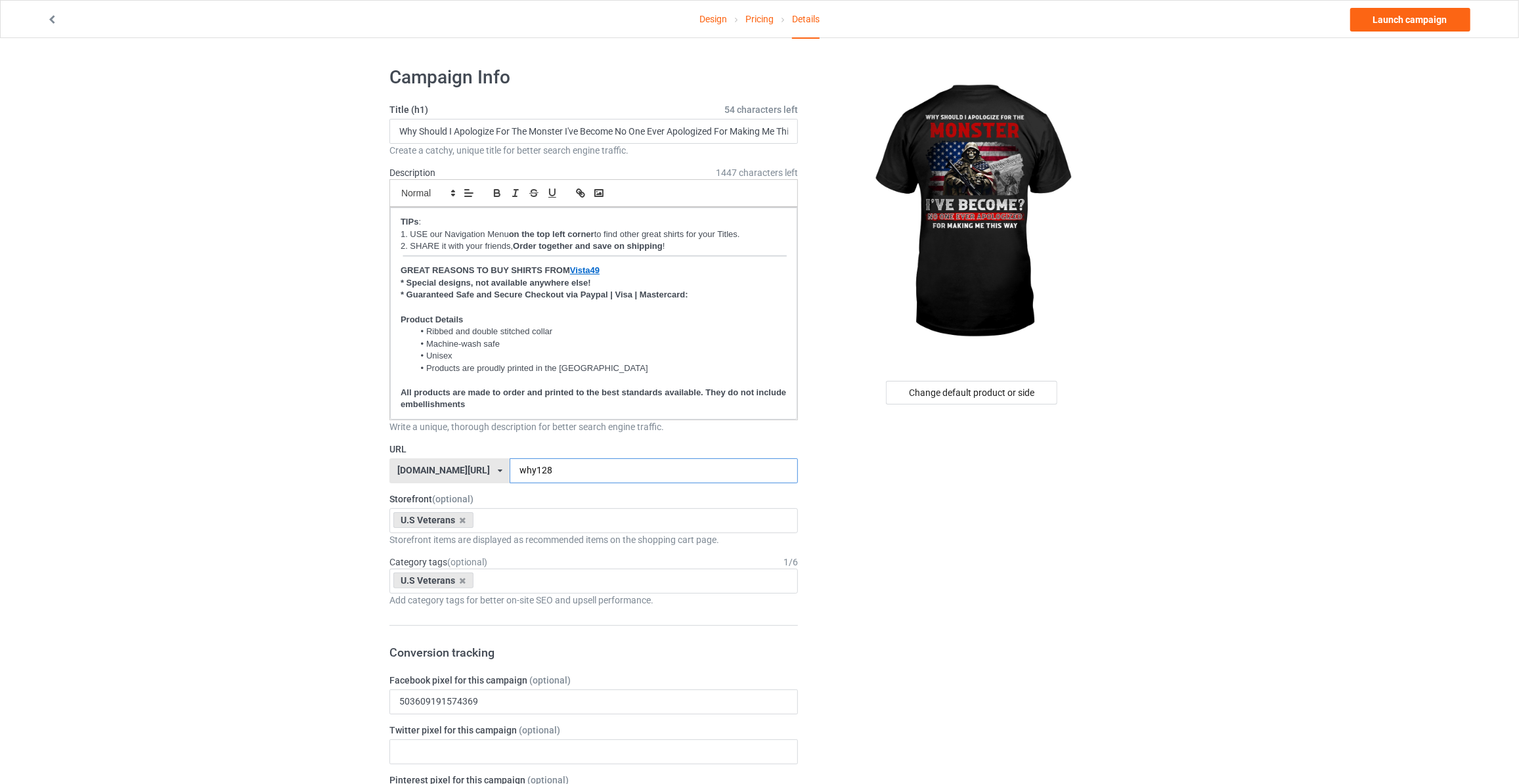
type input "why128"
click at [1405, 17] on link "Launch campaign" at bounding box center [1410, 20] width 120 height 24
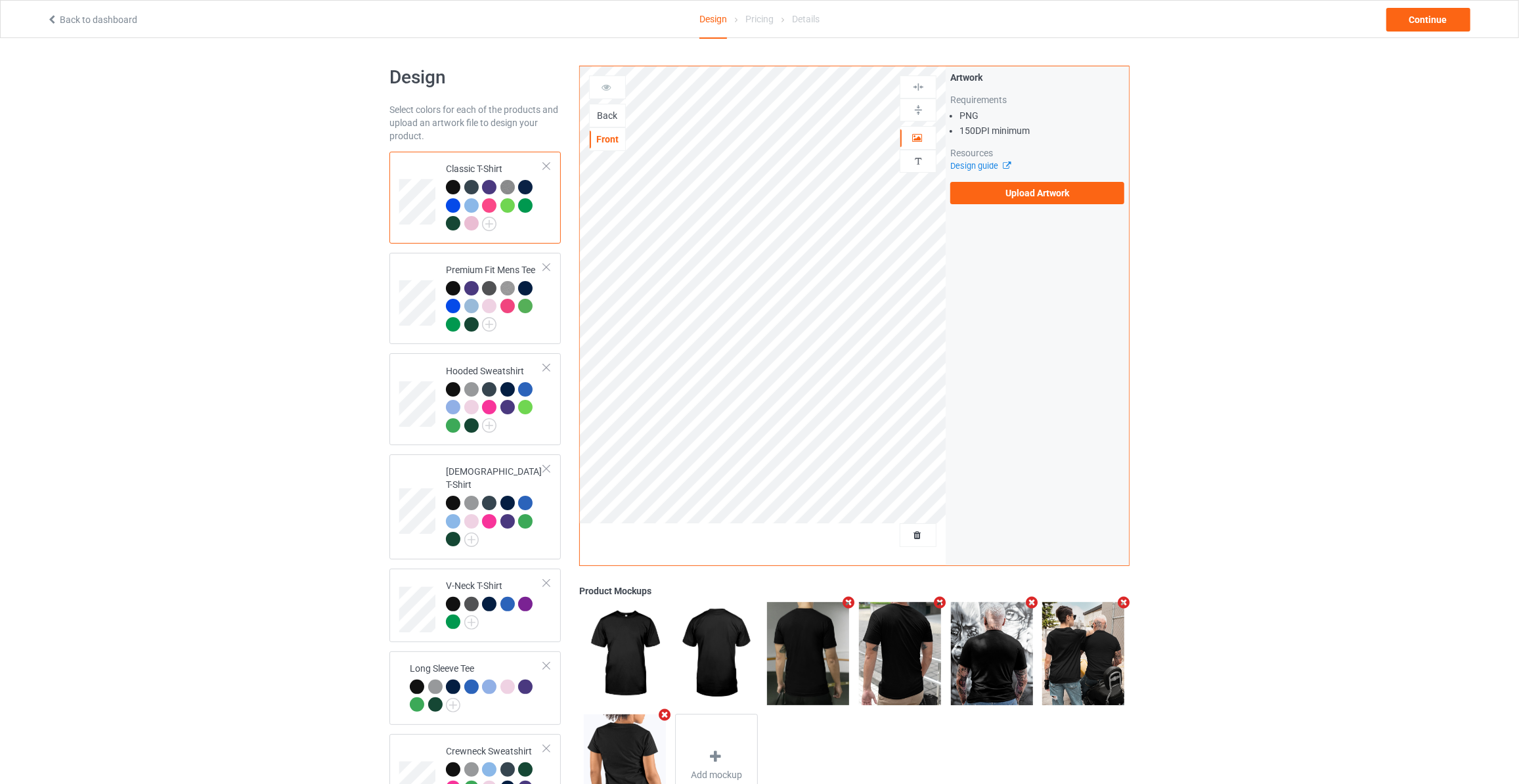
click at [600, 109] on div "Back" at bounding box center [607, 116] width 36 height 13
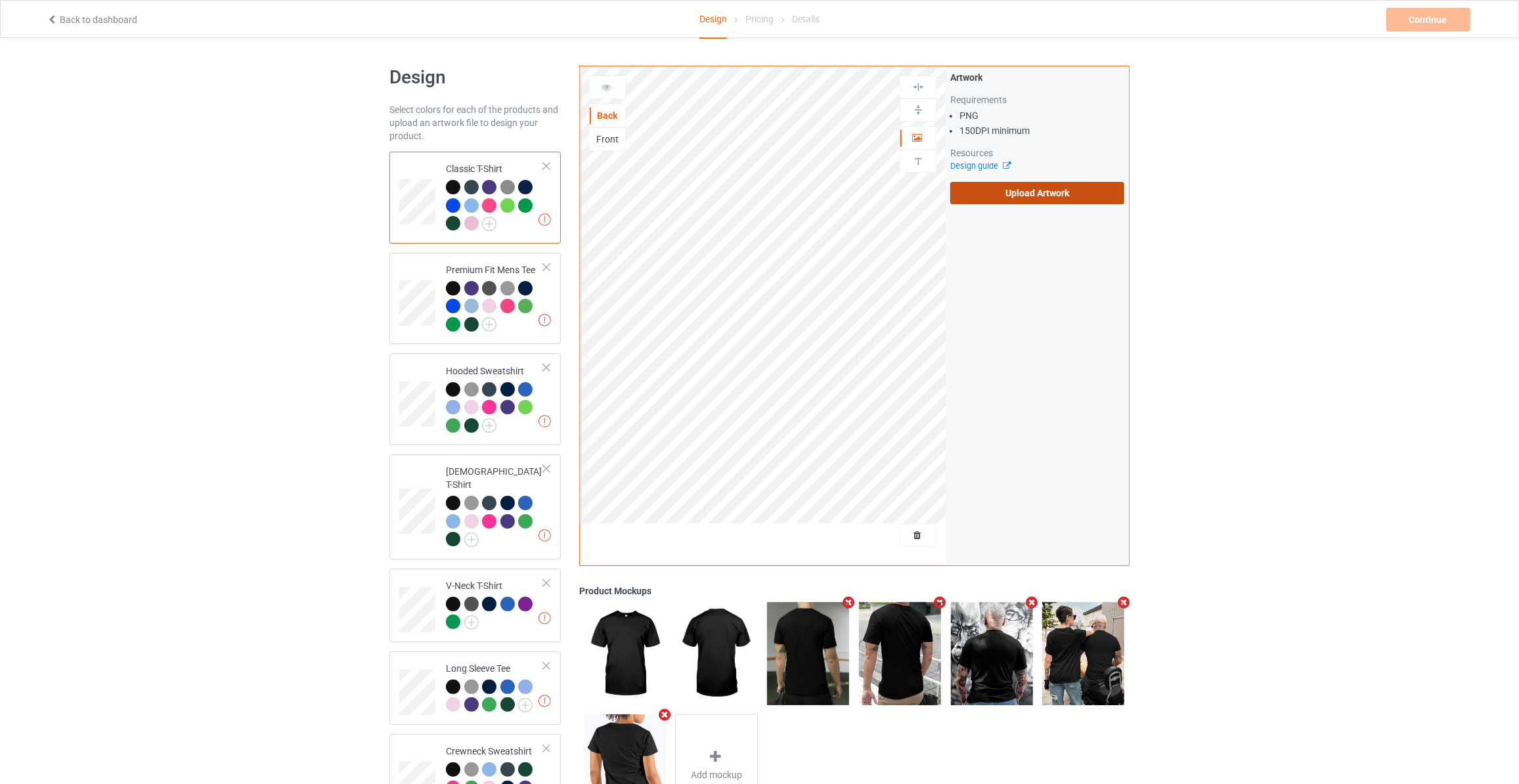
click at [993, 182] on label "Upload Artwork" at bounding box center [1037, 193] width 174 height 22
click at [0, 0] on input "Upload Artwork" at bounding box center [0, 0] width 0 height 0
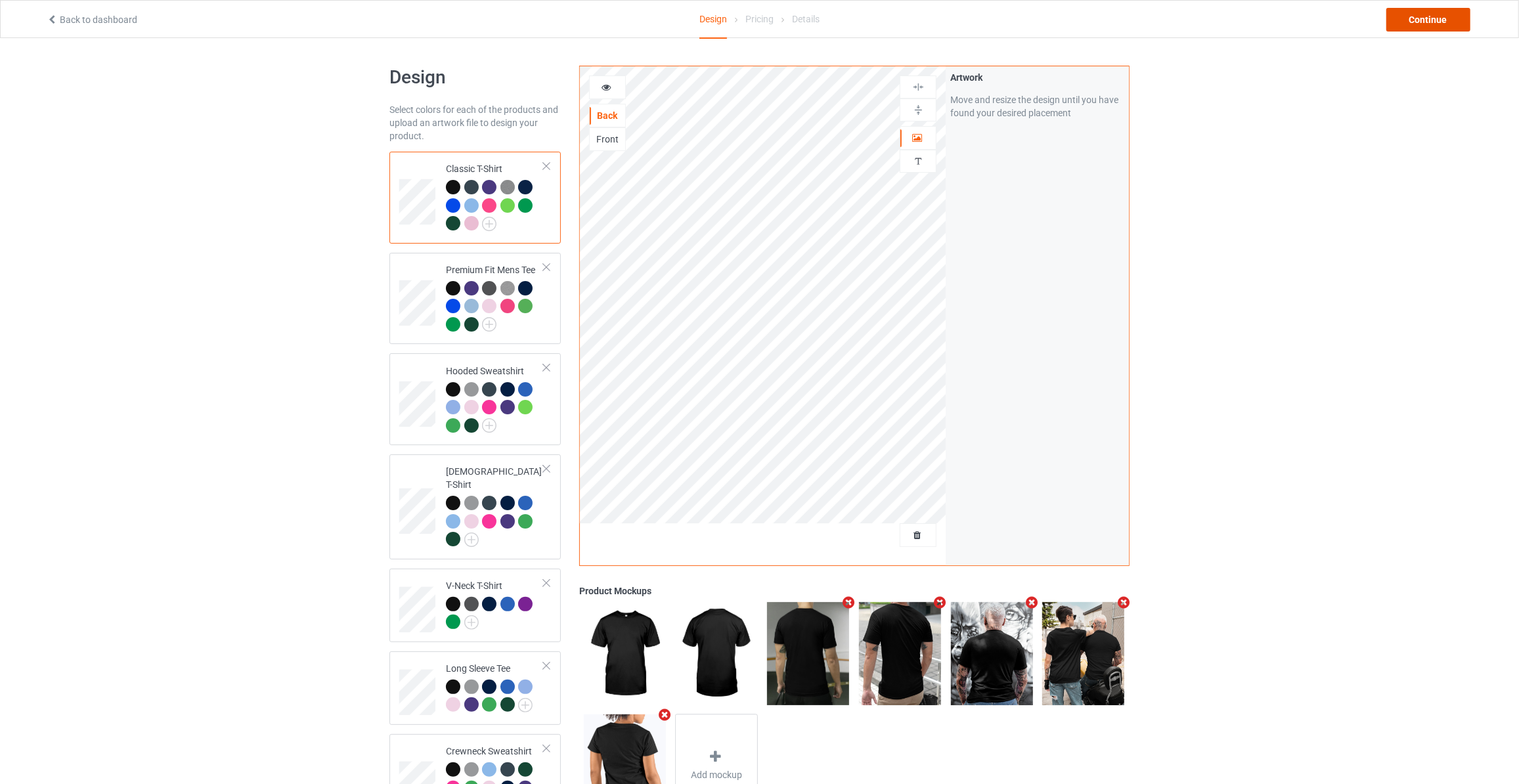
click at [1444, 14] on div "Continue" at bounding box center [1428, 20] width 84 height 24
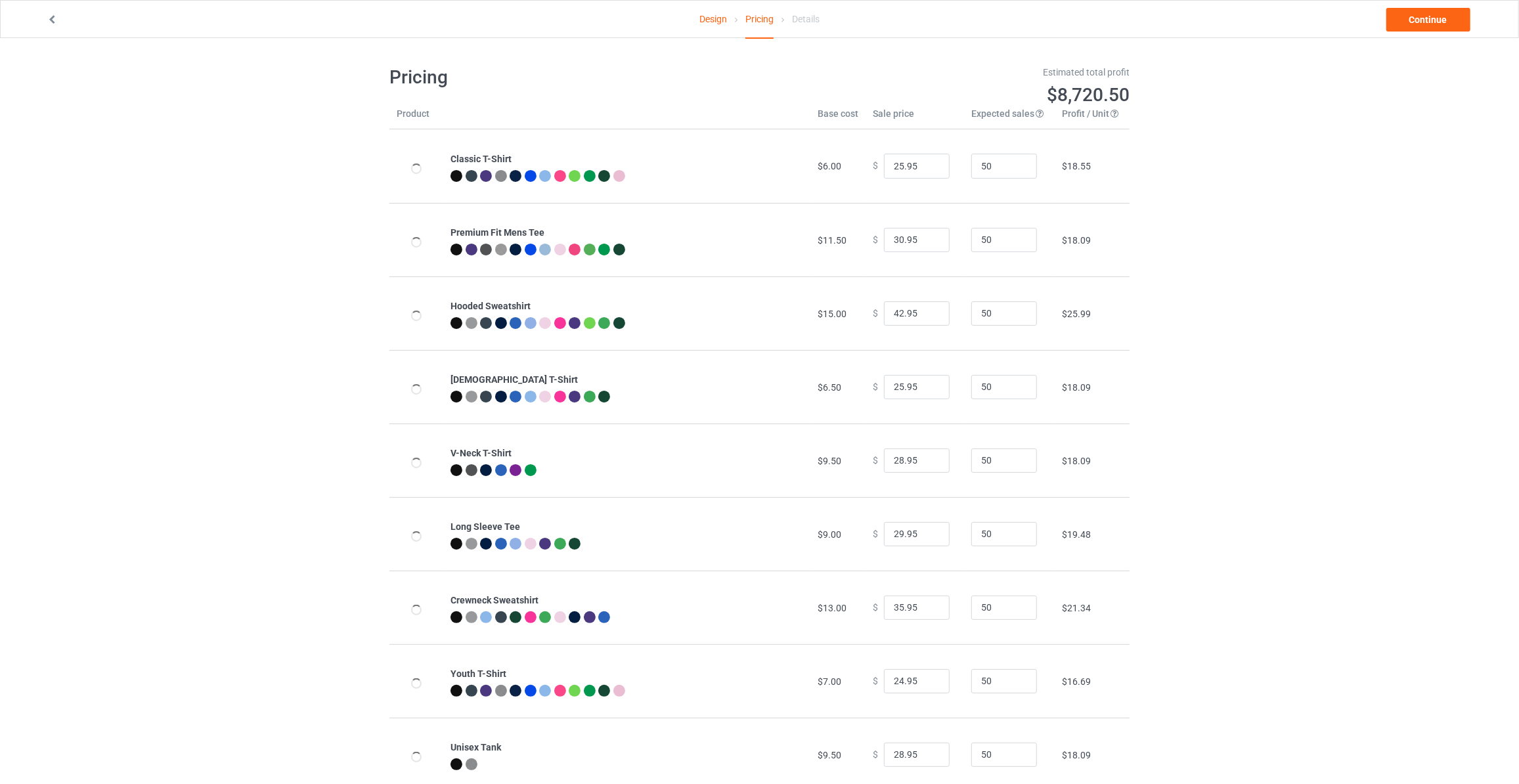
click at [1444, 14] on link "Continue" at bounding box center [1428, 20] width 84 height 24
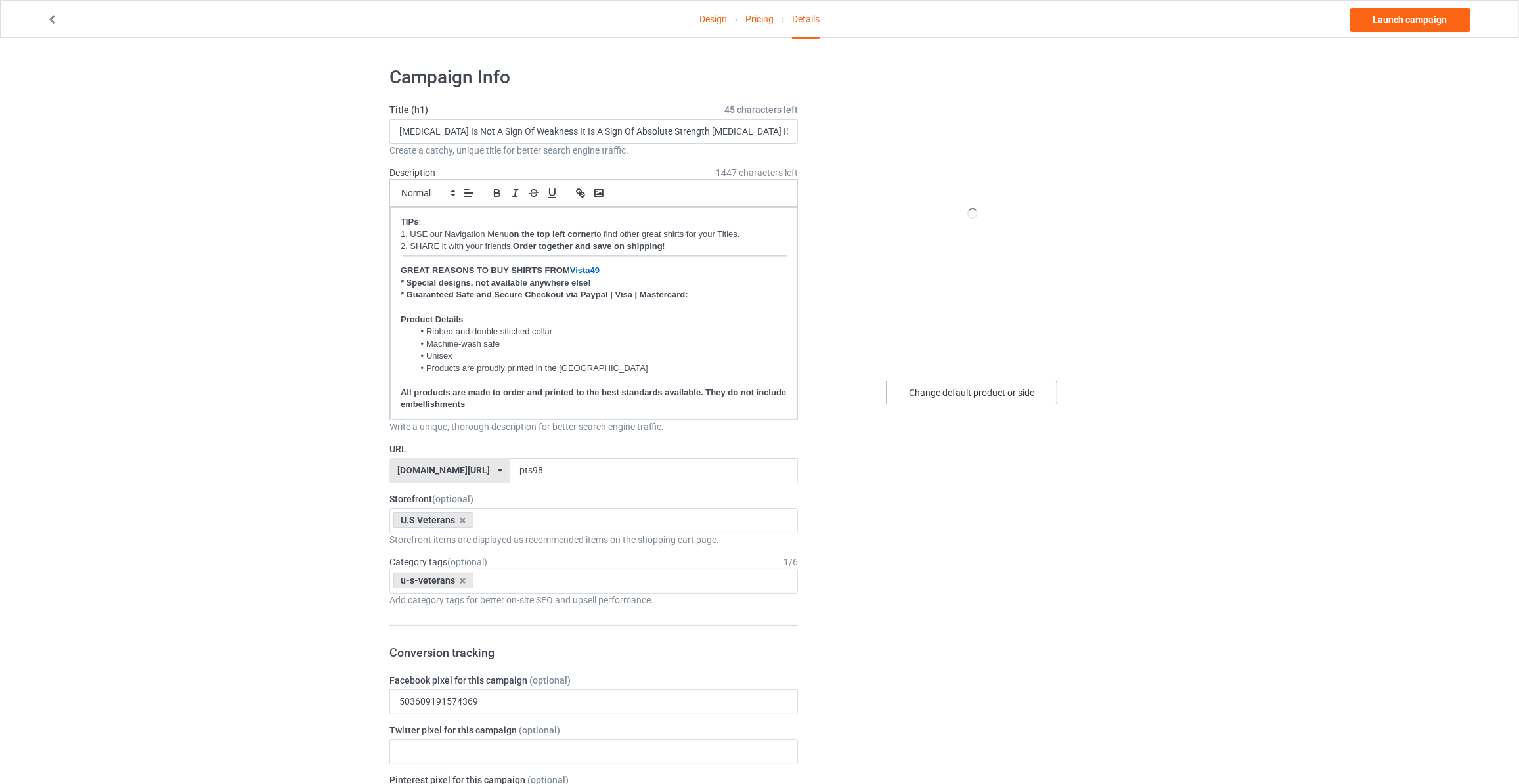
click at [996, 391] on div "Change default product or side" at bounding box center [972, 392] width 172 height 24
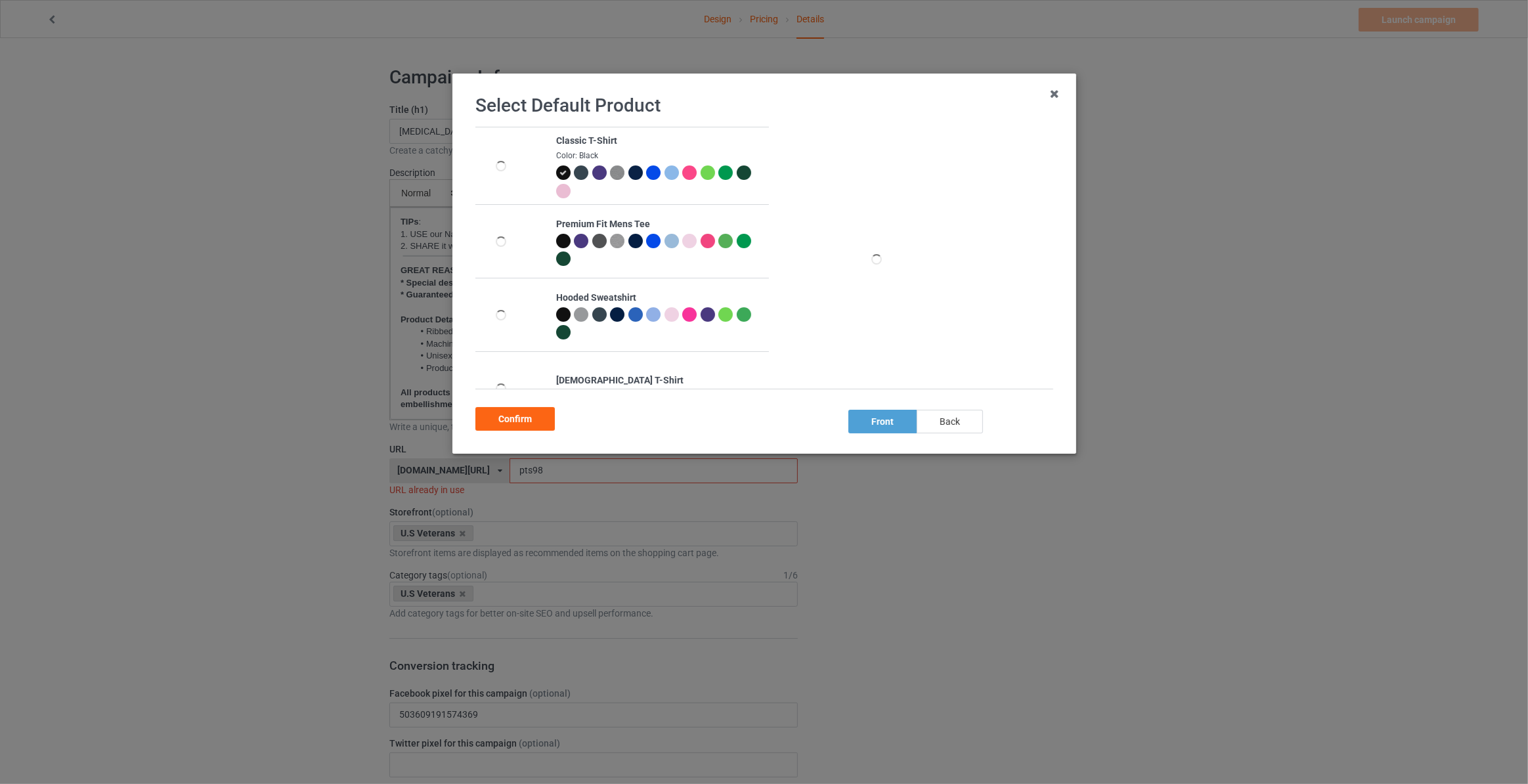
click at [953, 420] on div "back" at bounding box center [949, 421] width 66 height 24
click at [480, 412] on div "Confirm" at bounding box center [515, 419] width 80 height 24
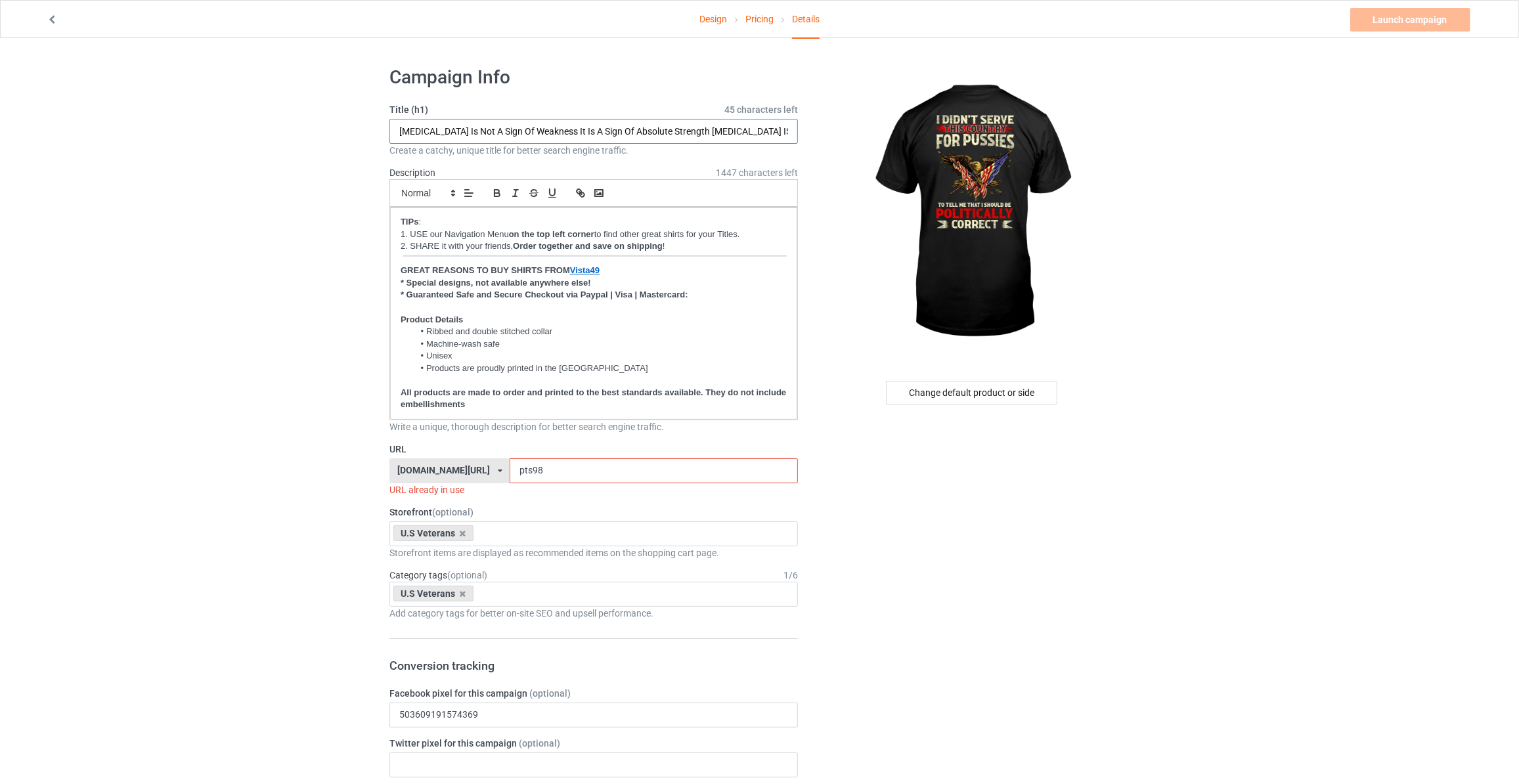
click at [568, 126] on input "PTSD Is Not A Sign Of Weakness It Is A Sign Of Absolute Strength PTSD IS Earned…" at bounding box center [593, 132] width 408 height 25
type input "I Didn't Serve This Country For Pussies To Tell Me That I Should Be Politically…"
drag, startPoint x: 549, startPoint y: 473, endPoint x: 13, endPoint y: 416, distance: 539.0
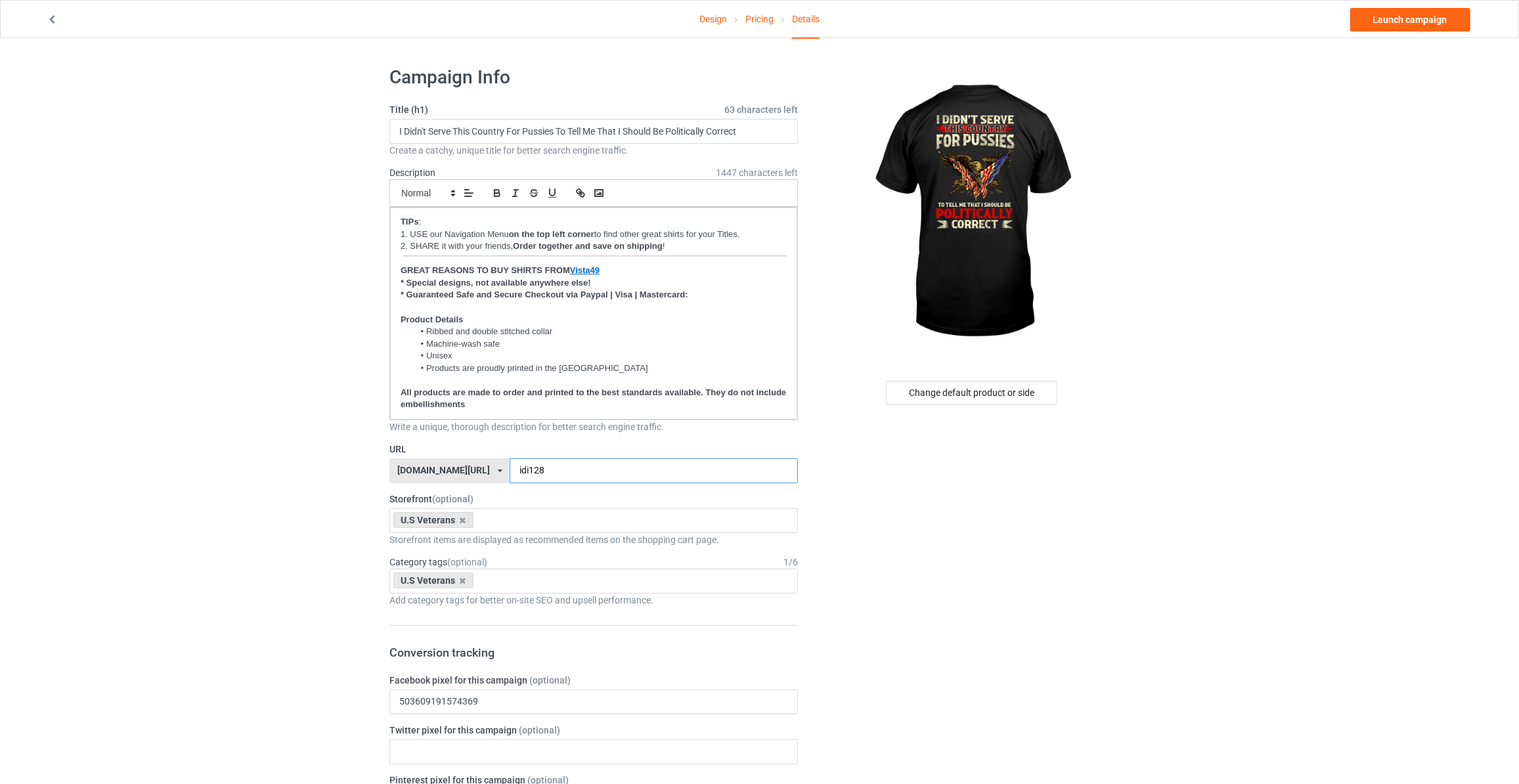
type input "idi128"
click at [1386, 32] on div "Design Pricing Details Launch campaign" at bounding box center [759, 19] width 1445 height 36
click at [1390, 25] on link "Launch campaign" at bounding box center [1410, 20] width 120 height 24
